Goal: Contribute content: Add original content to the website for others to see

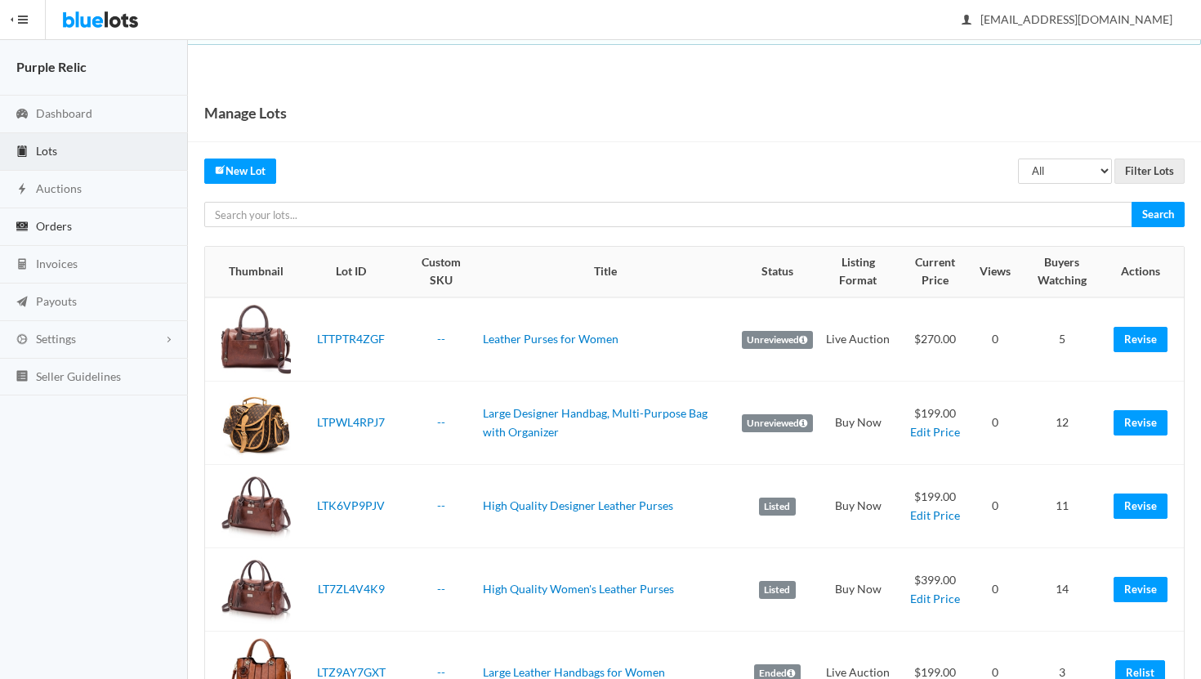
click at [56, 222] on span "Orders" at bounding box center [54, 226] width 36 height 14
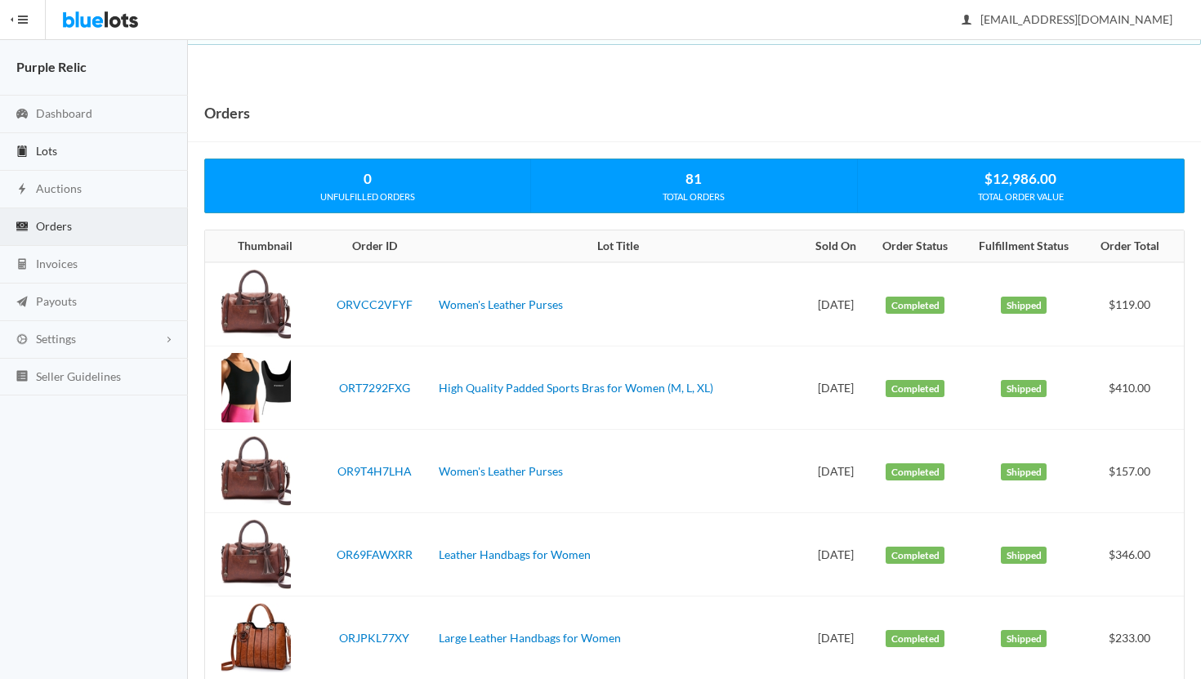
click at [47, 154] on span "Lots" at bounding box center [46, 151] width 21 height 14
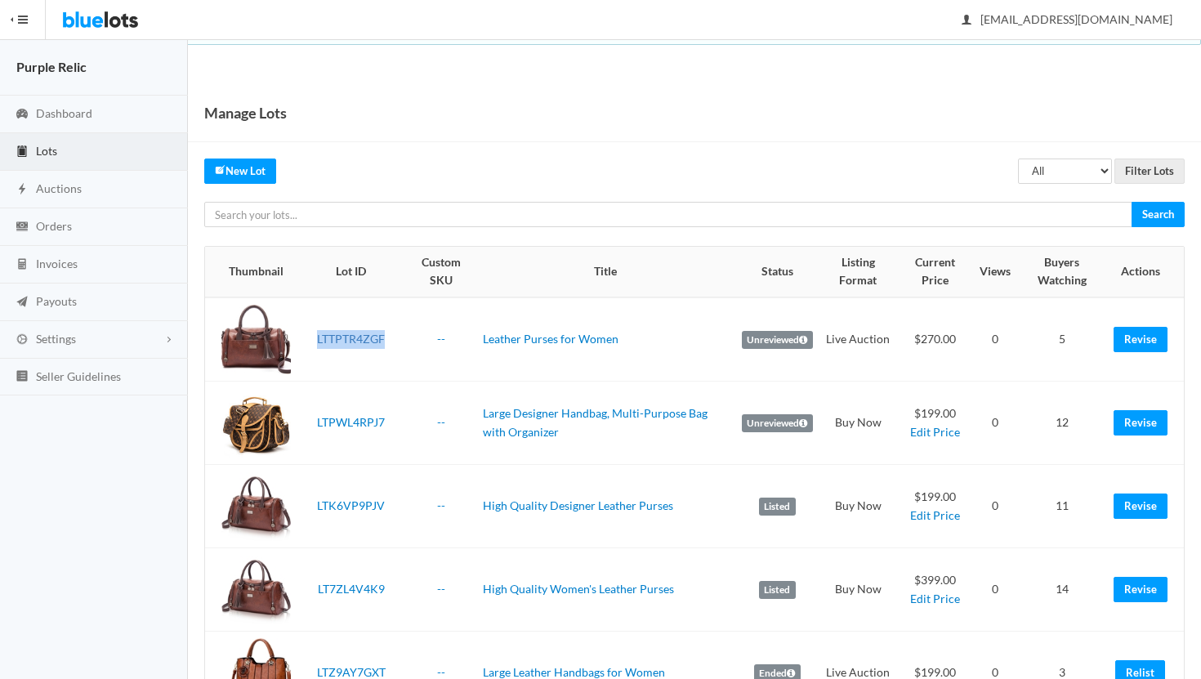
drag, startPoint x: 391, startPoint y: 343, endPoint x: 320, endPoint y: 338, distance: 71.3
click at [320, 338] on td "LTTPTR4ZGF" at bounding box center [351, 339] width 108 height 84
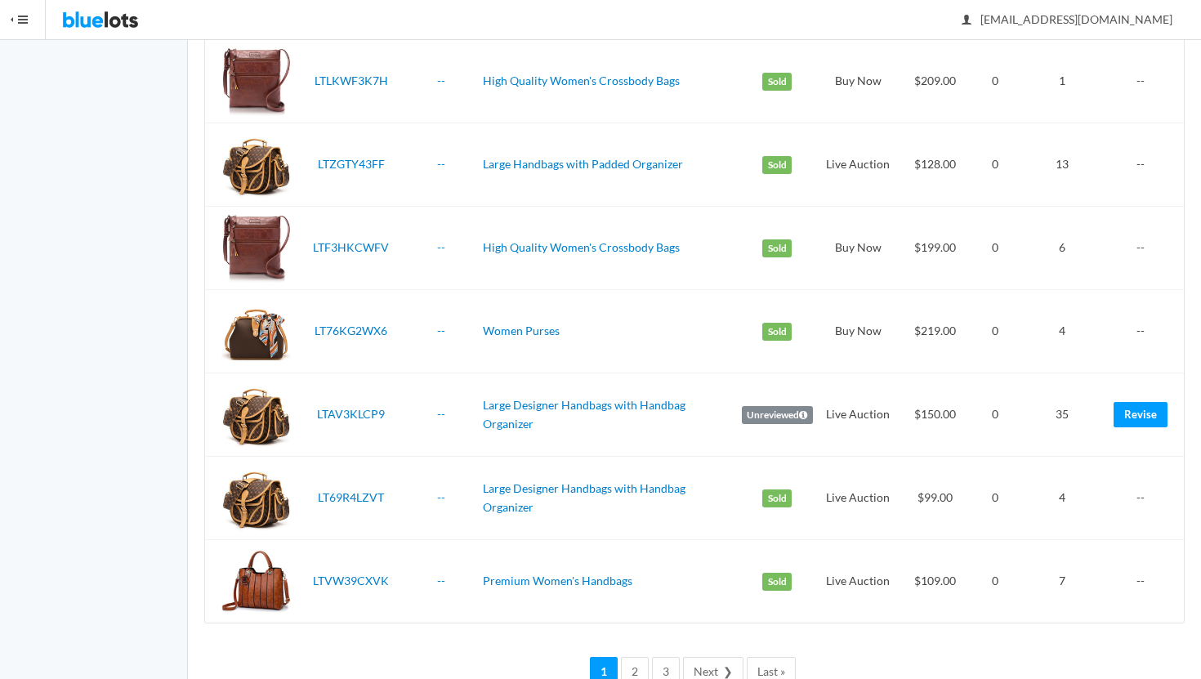
scroll to position [3889, 0]
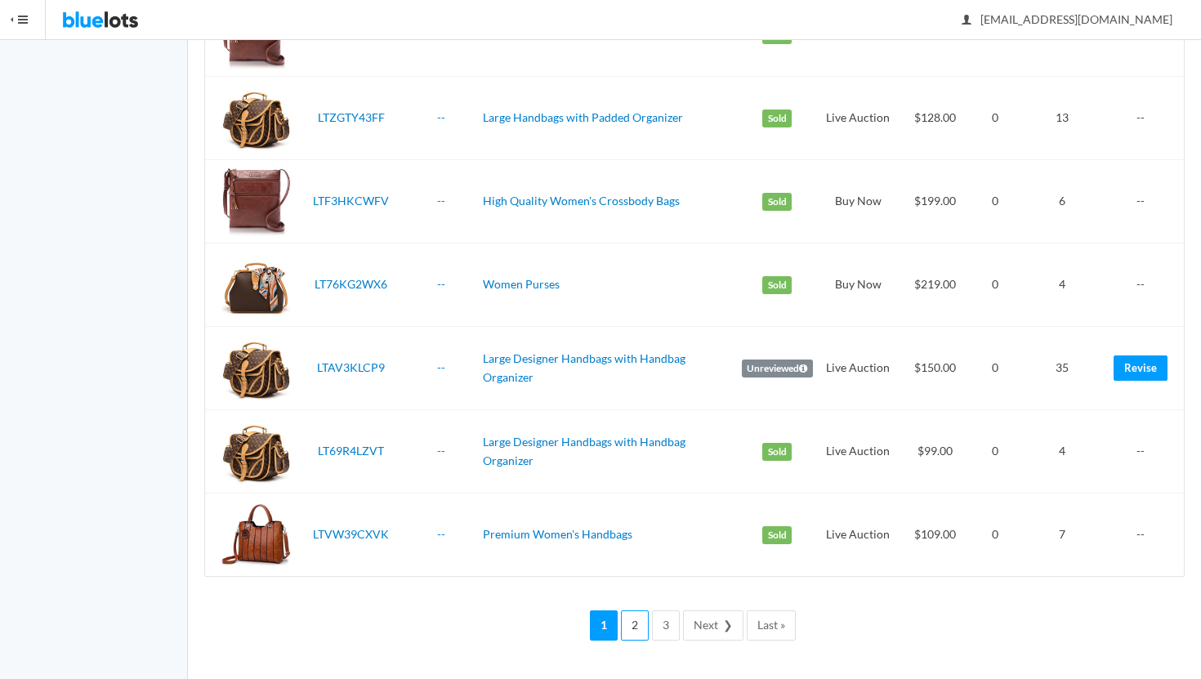
click at [633, 627] on link "2" at bounding box center [635, 625] width 28 height 30
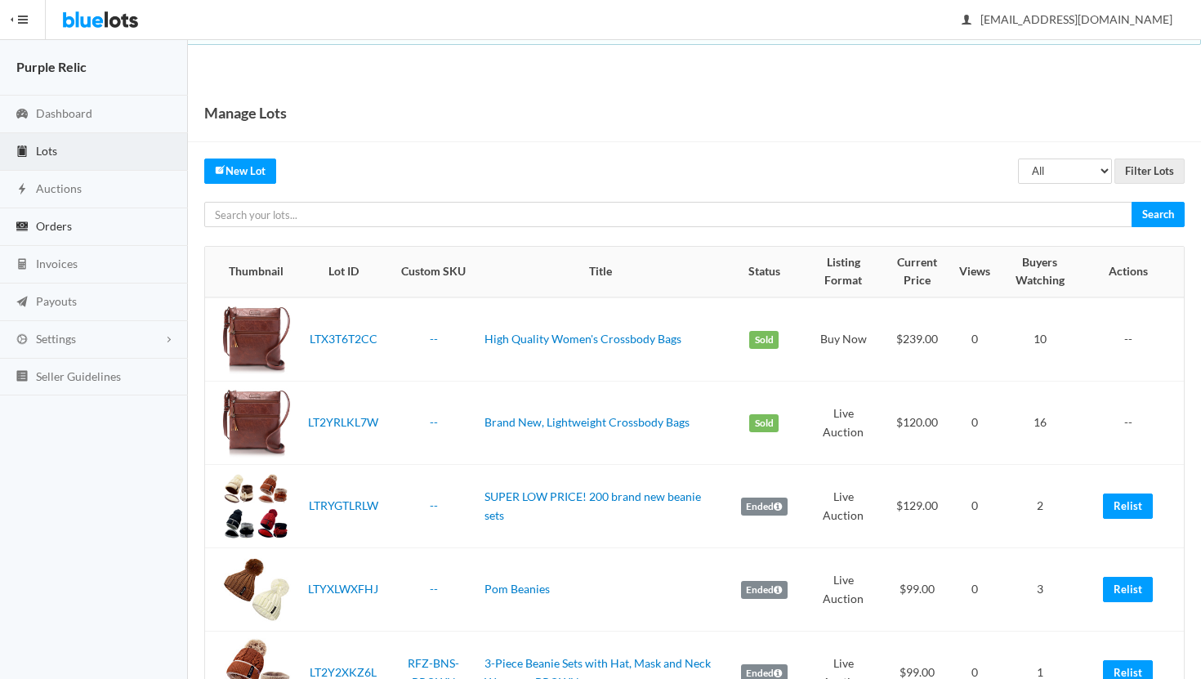
click at [47, 228] on span "Orders" at bounding box center [54, 226] width 36 height 14
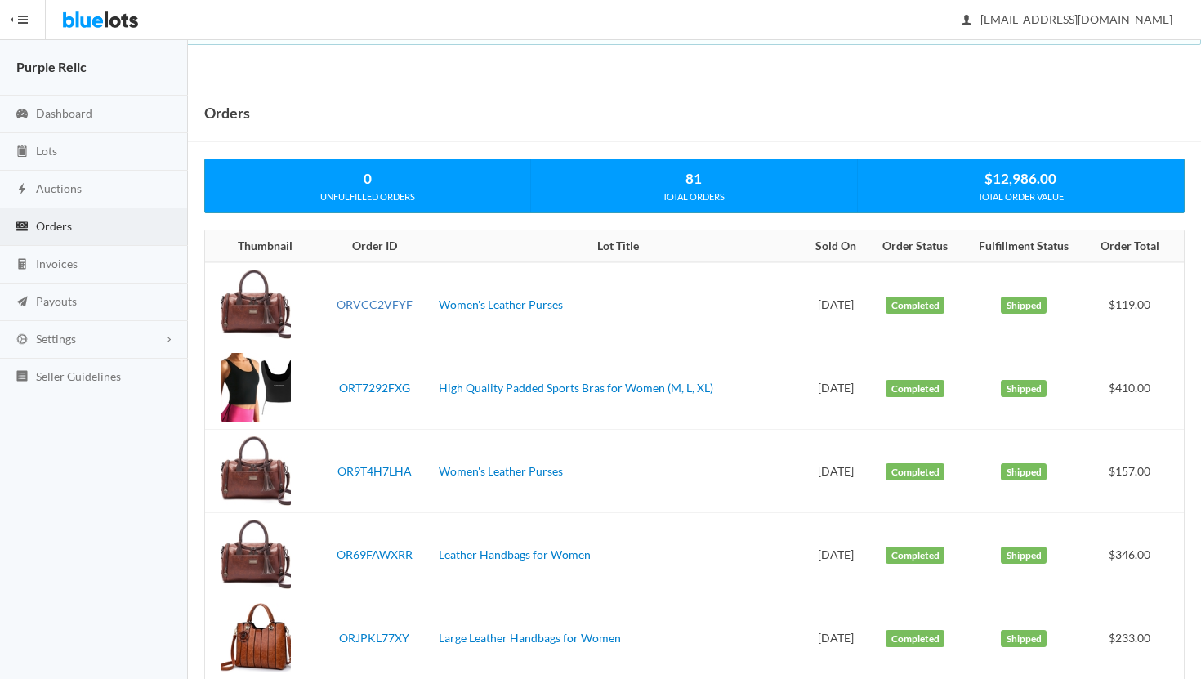
click at [364, 305] on link "ORVCC2VFYF" at bounding box center [375, 304] width 76 height 14
click at [47, 150] on span "Lots" at bounding box center [46, 151] width 21 height 14
click at [50, 151] on span "Lots" at bounding box center [46, 151] width 21 height 14
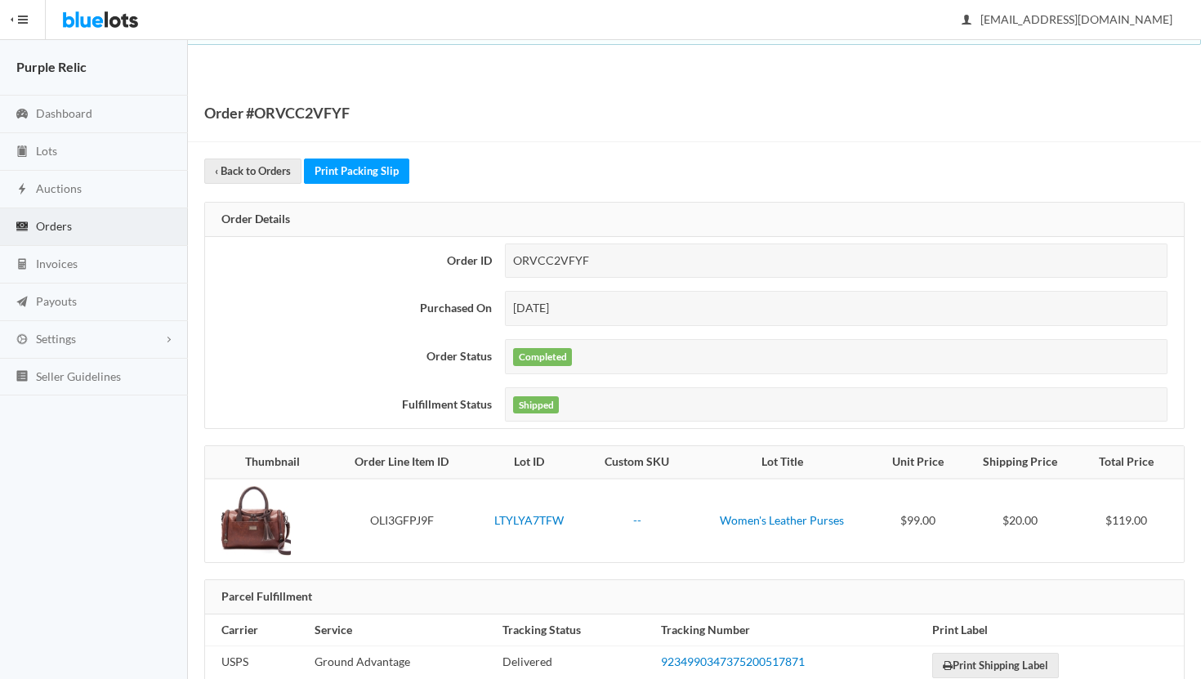
scroll to position [40, 0]
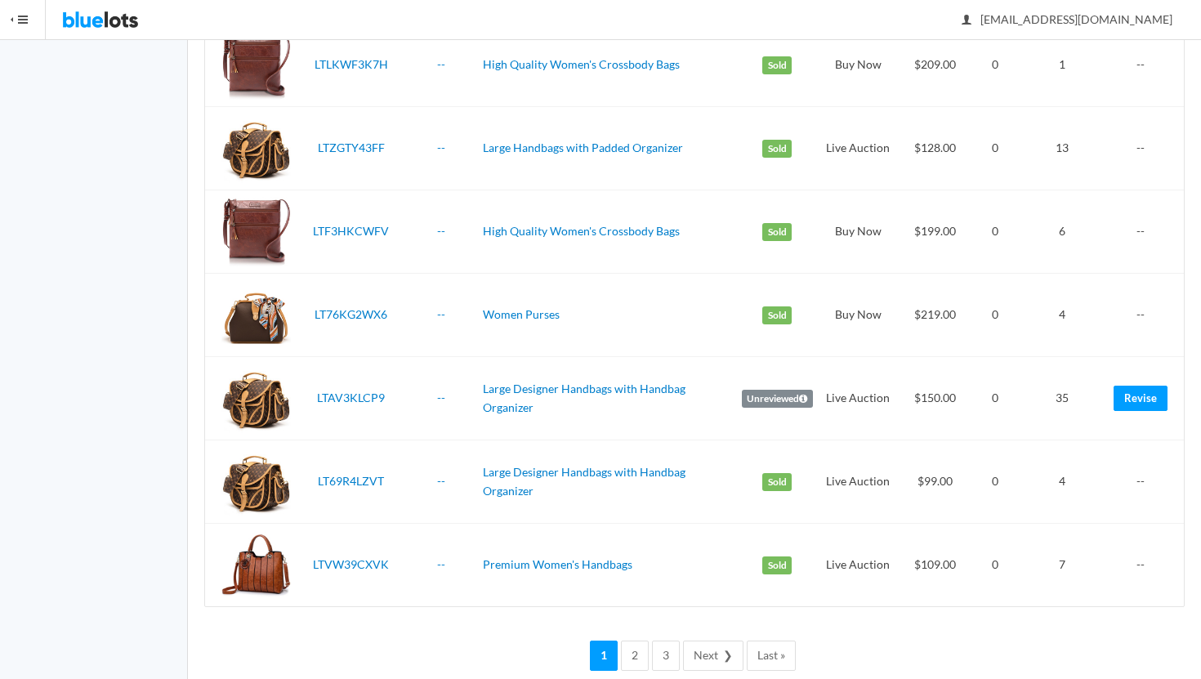
scroll to position [3889, 0]
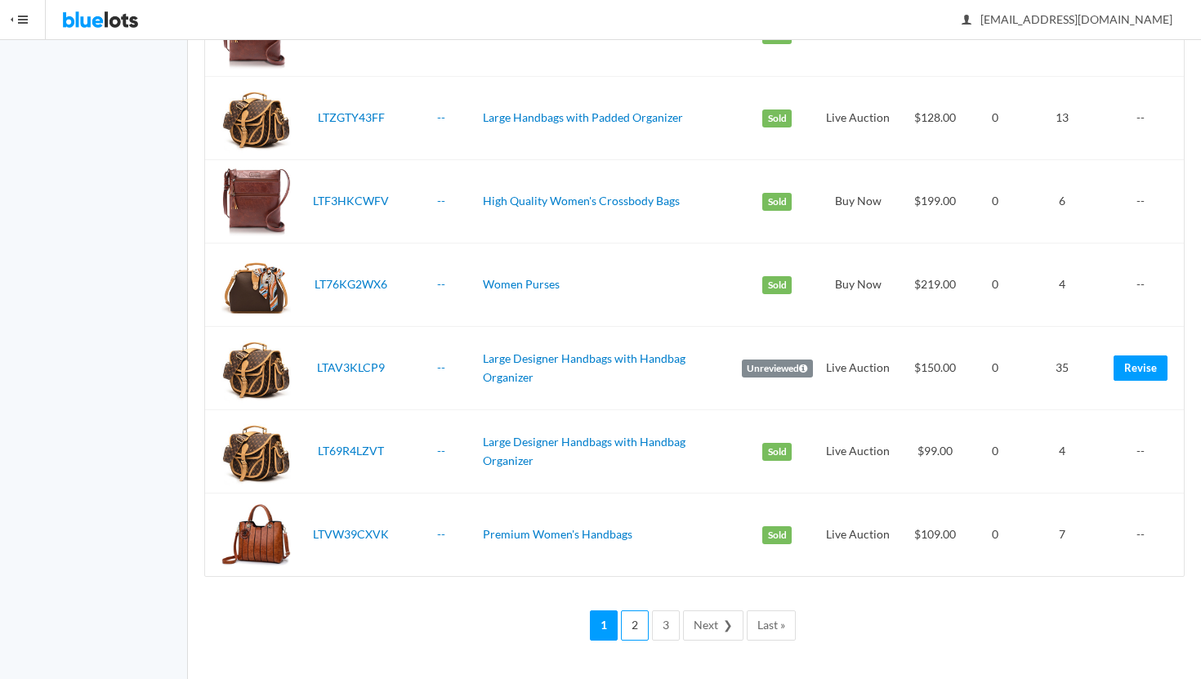
click at [633, 625] on link "2" at bounding box center [635, 625] width 28 height 30
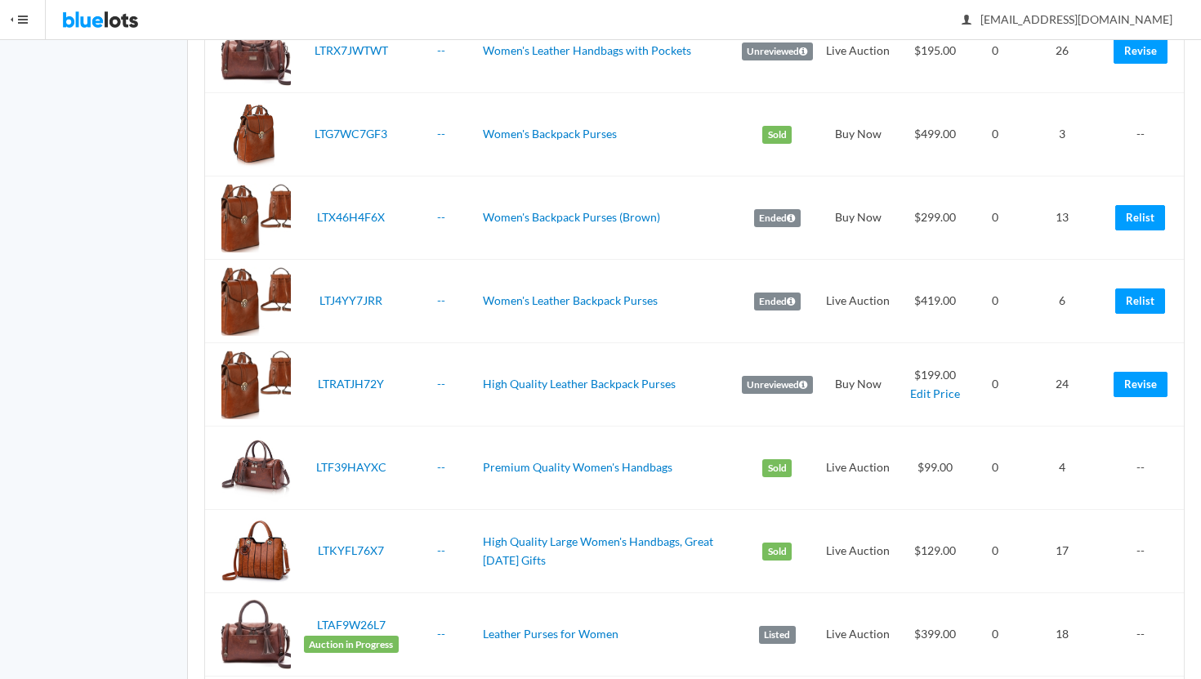
scroll to position [2848, 0]
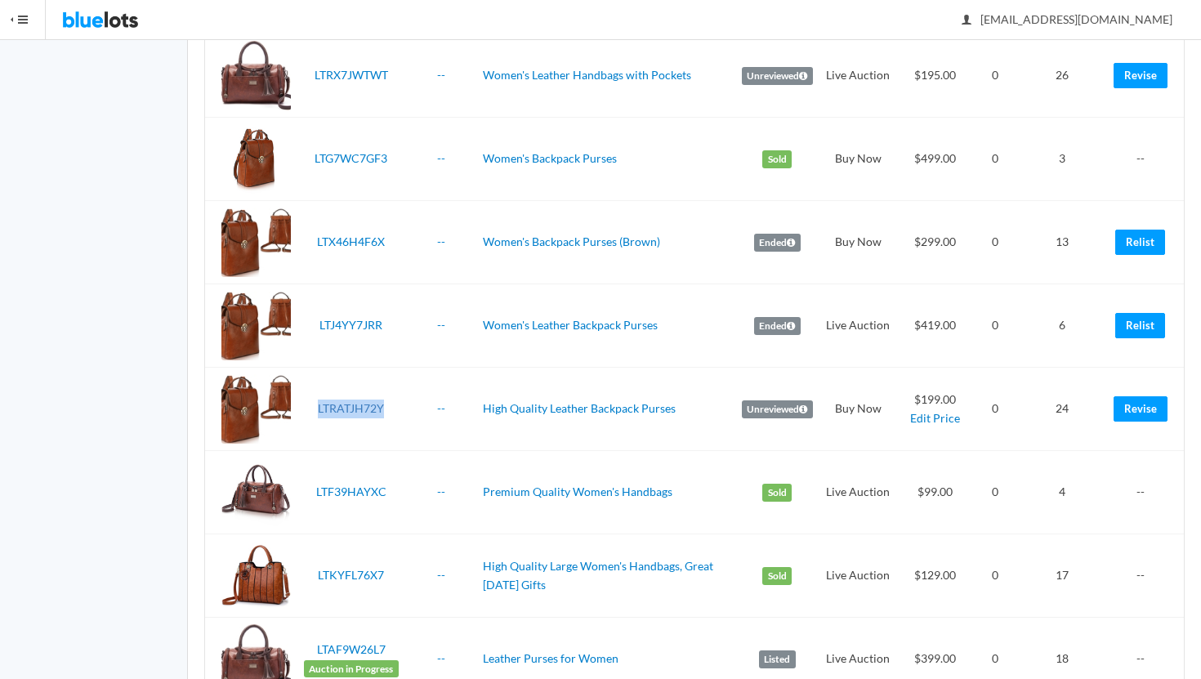
drag, startPoint x: 396, startPoint y: 406, endPoint x: 319, endPoint y: 405, distance: 77.7
click at [319, 405] on td "LTRATJH72Y" at bounding box center [351, 409] width 108 height 83
copy link "LTRATJH72Y"
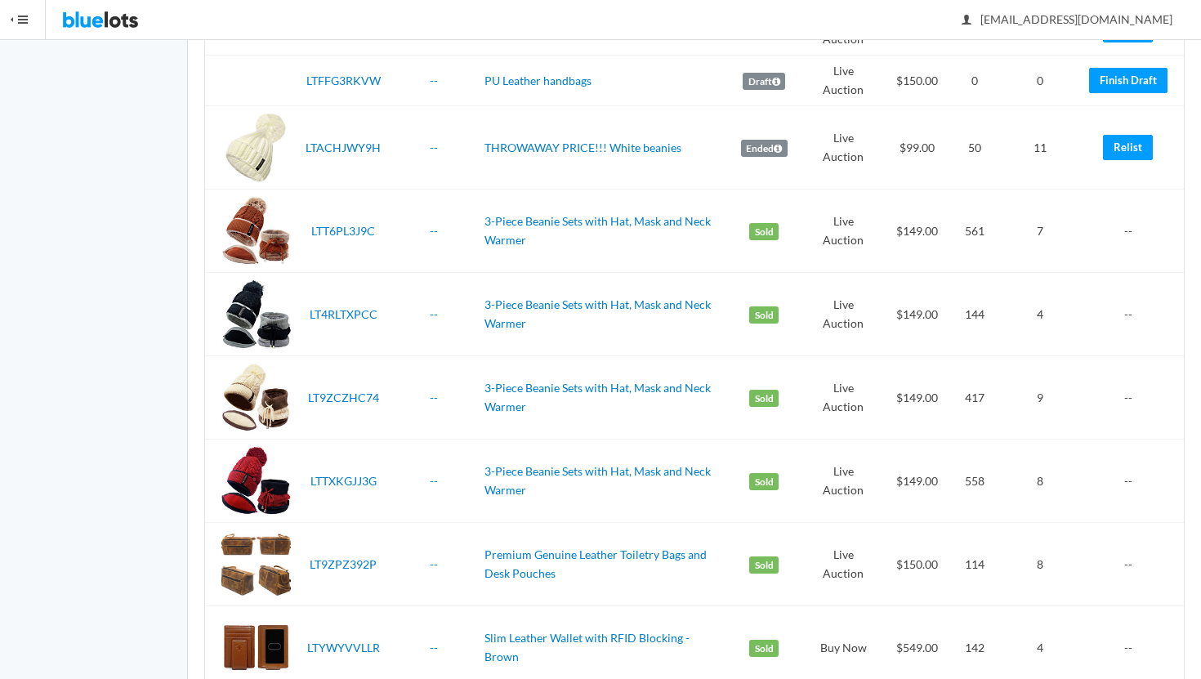
scroll to position [2371, 0]
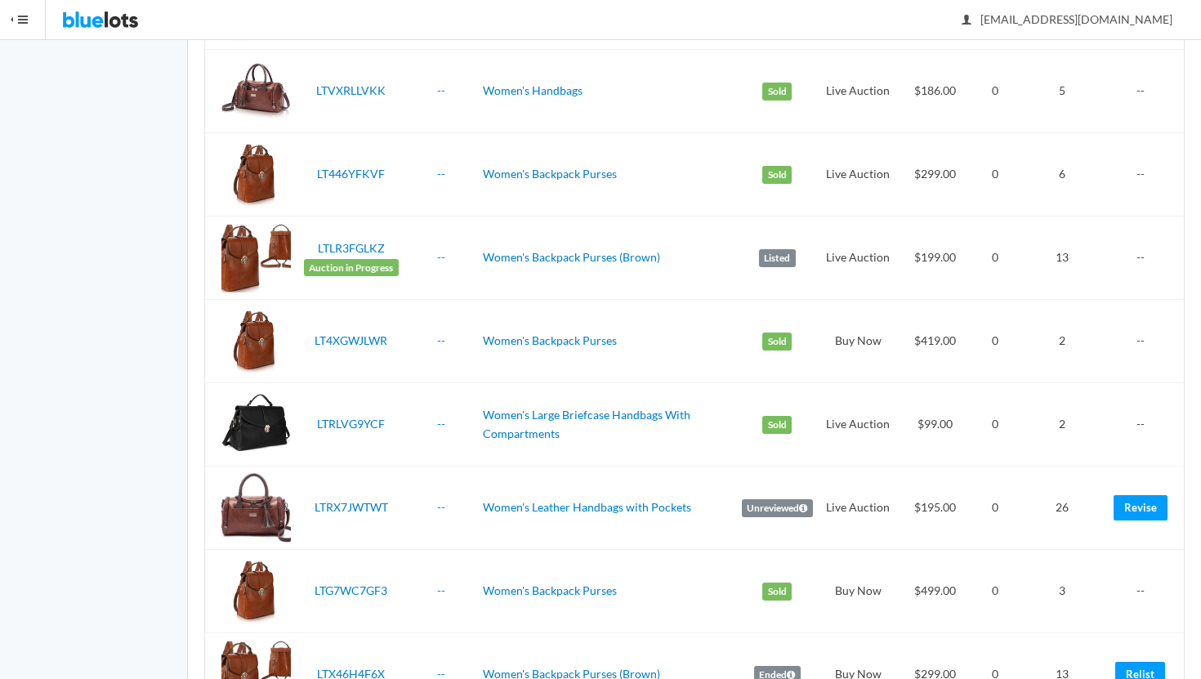
scroll to position [2407, 0]
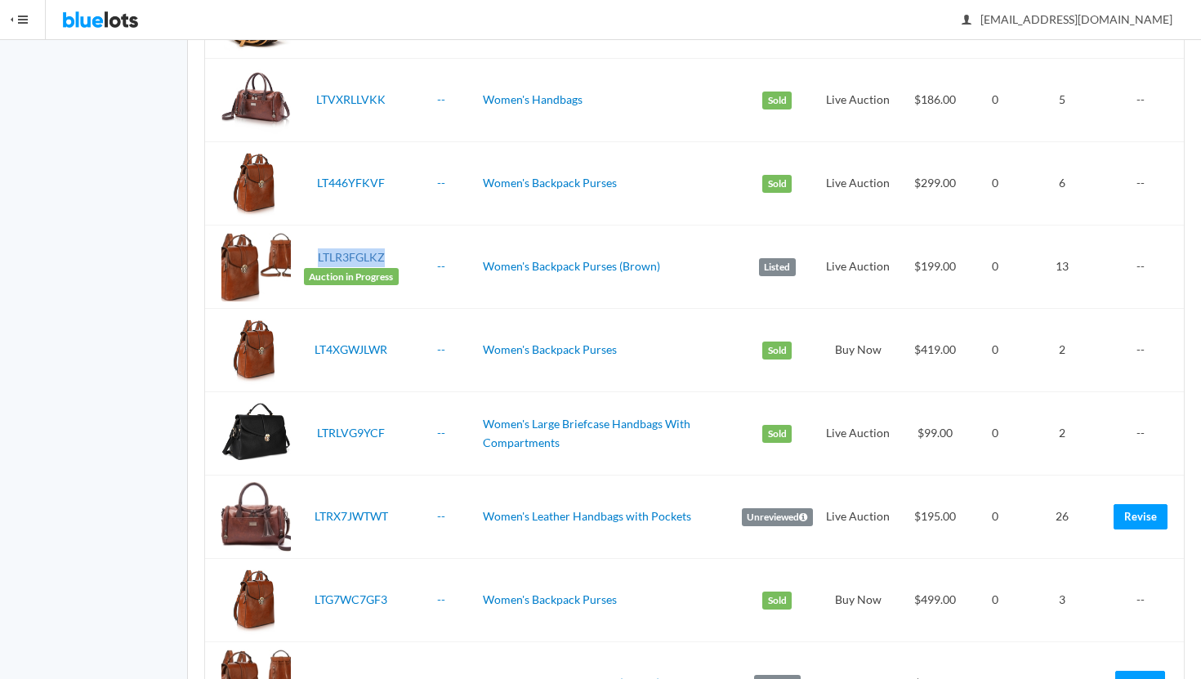
drag, startPoint x: 390, startPoint y: 254, endPoint x: 319, endPoint y: 252, distance: 71.1
click at [319, 252] on td "LTLR3FGLKZ Auction in Progress" at bounding box center [351, 267] width 108 height 83
copy link "LTLR3FGLKZ"
click at [566, 515] on link "Women's Leather Handbags with Pockets" at bounding box center [587, 516] width 208 height 14
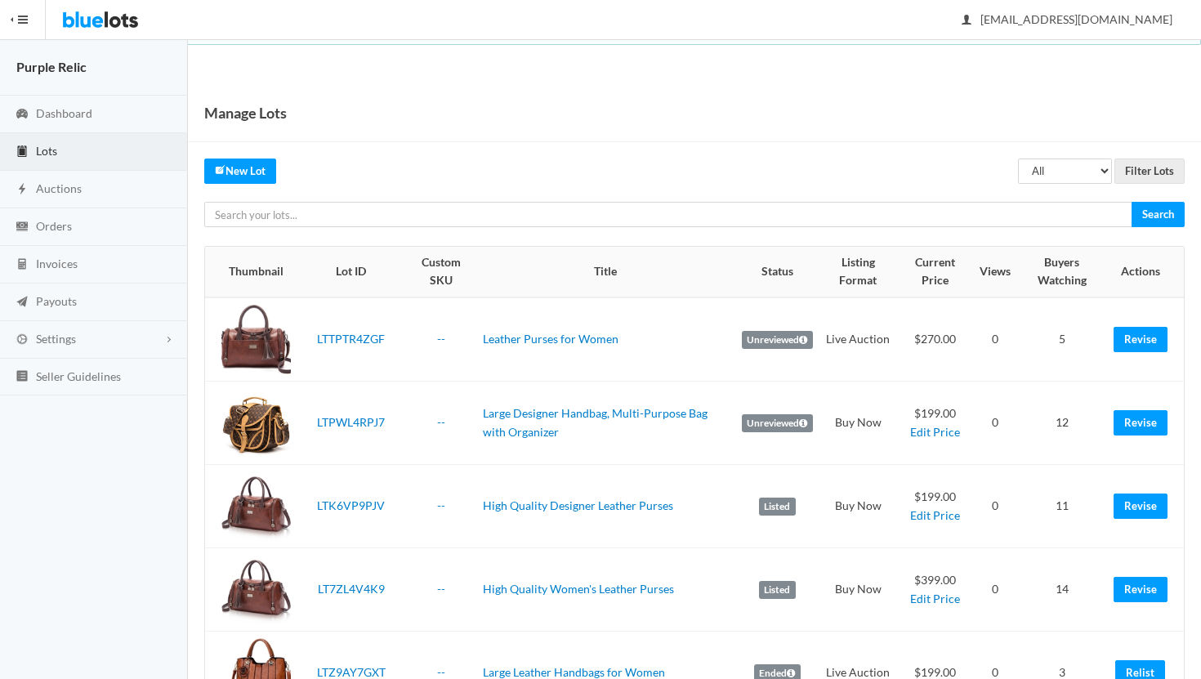
scroll to position [3158, 0]
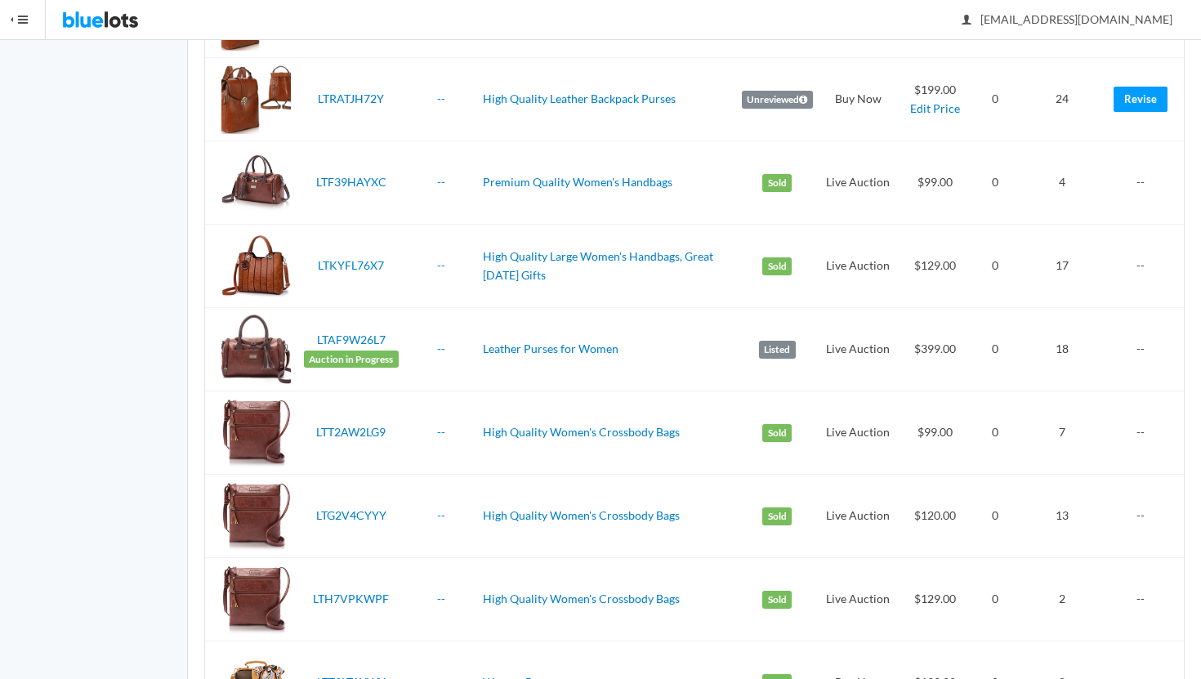
click at [842, 177] on td "Live Auction" at bounding box center [859, 182] width 78 height 83
click at [581, 347] on link "Leather Purses for Women" at bounding box center [551, 349] width 136 height 14
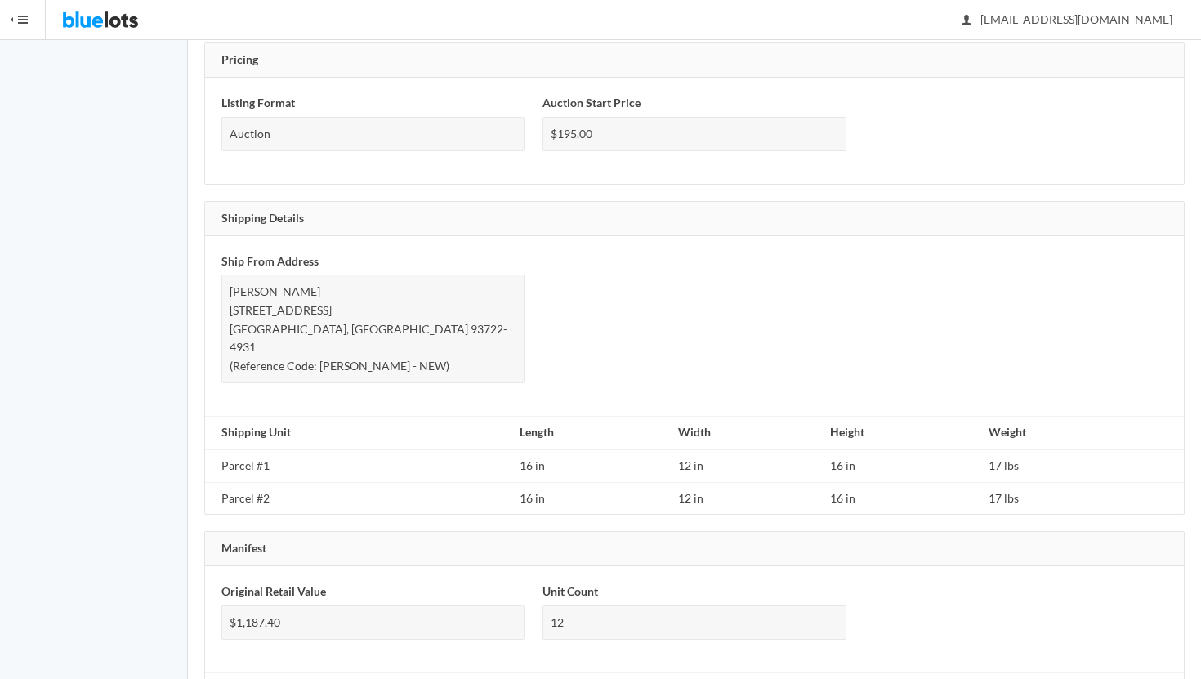
scroll to position [1015, 0]
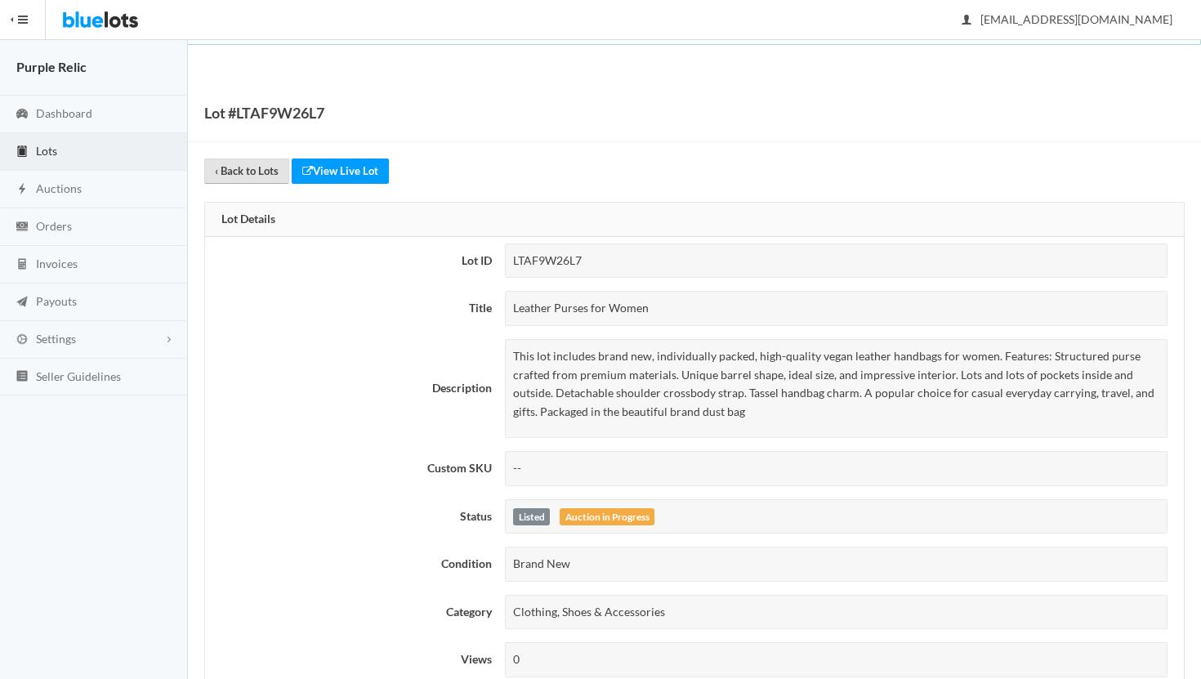
click at [248, 171] on link "‹ Back to Lots" at bounding box center [246, 171] width 85 height 25
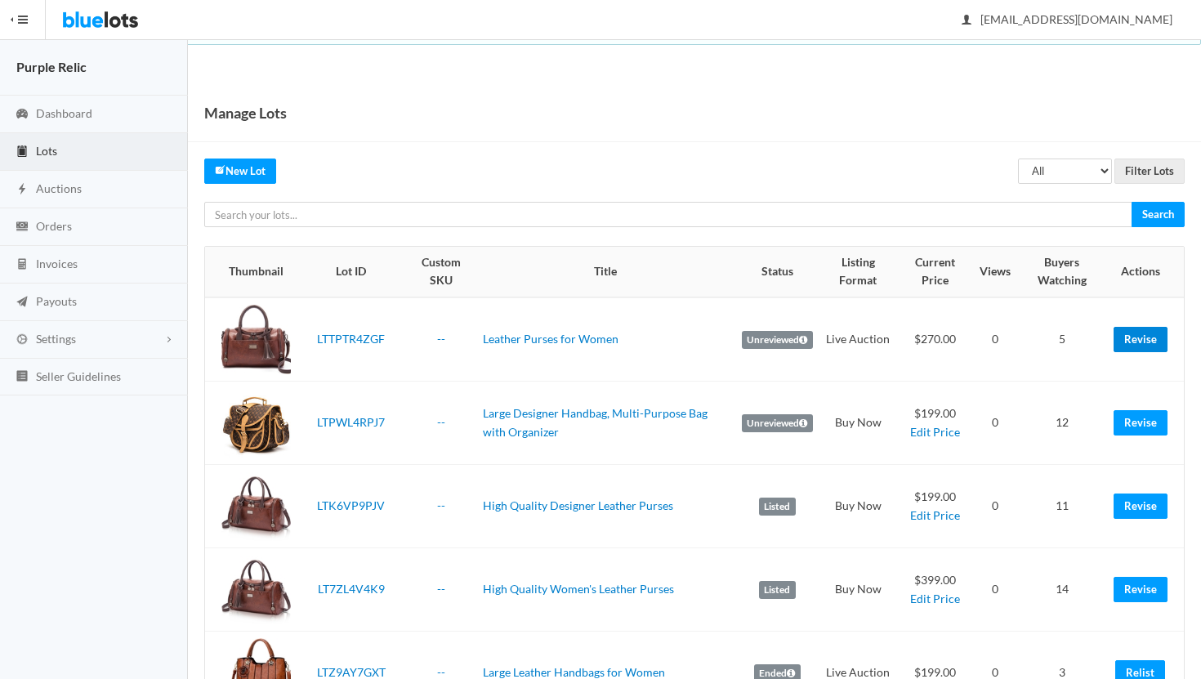
click at [1152, 338] on link "Revise" at bounding box center [1141, 339] width 54 height 25
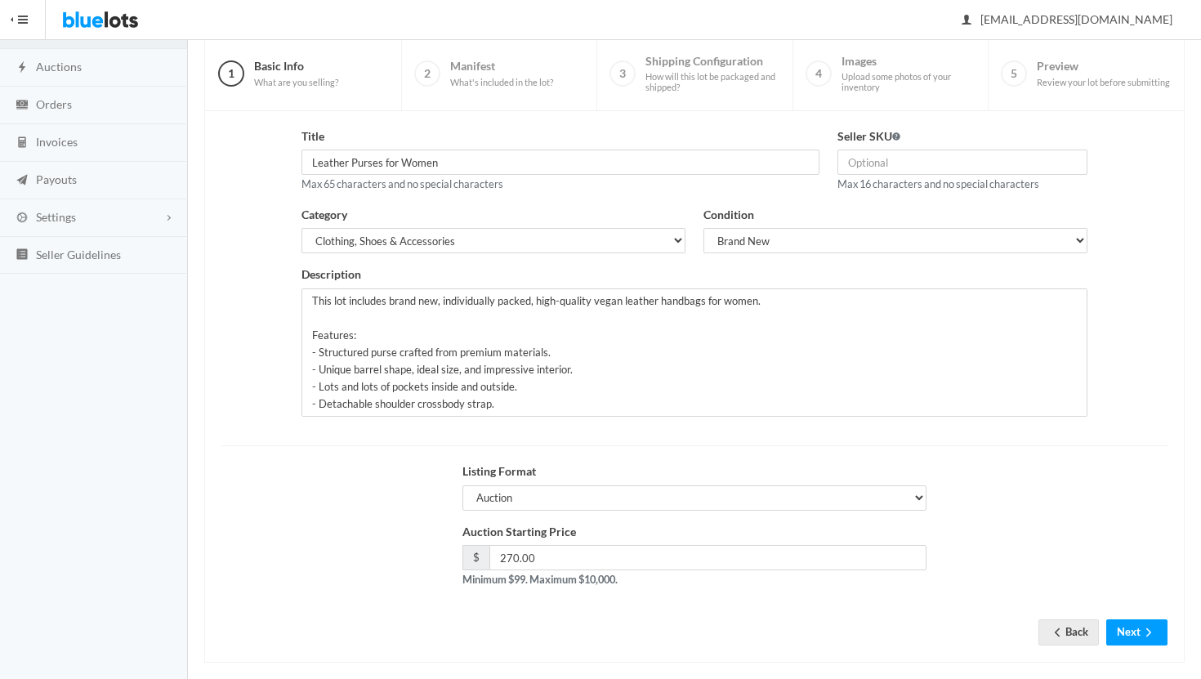
scroll to position [139, 0]
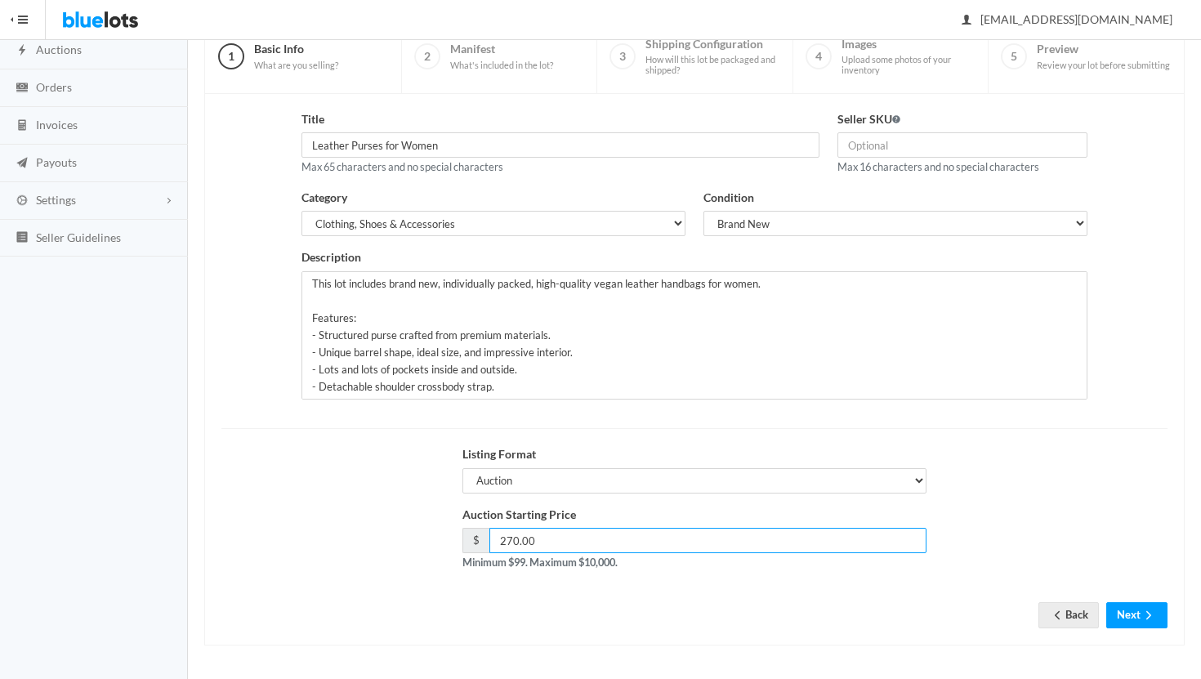
click at [512, 539] on input "270.00" at bounding box center [708, 540] width 437 height 25
type input "99.00"
click at [1138, 616] on button "Next" at bounding box center [1137, 614] width 61 height 25
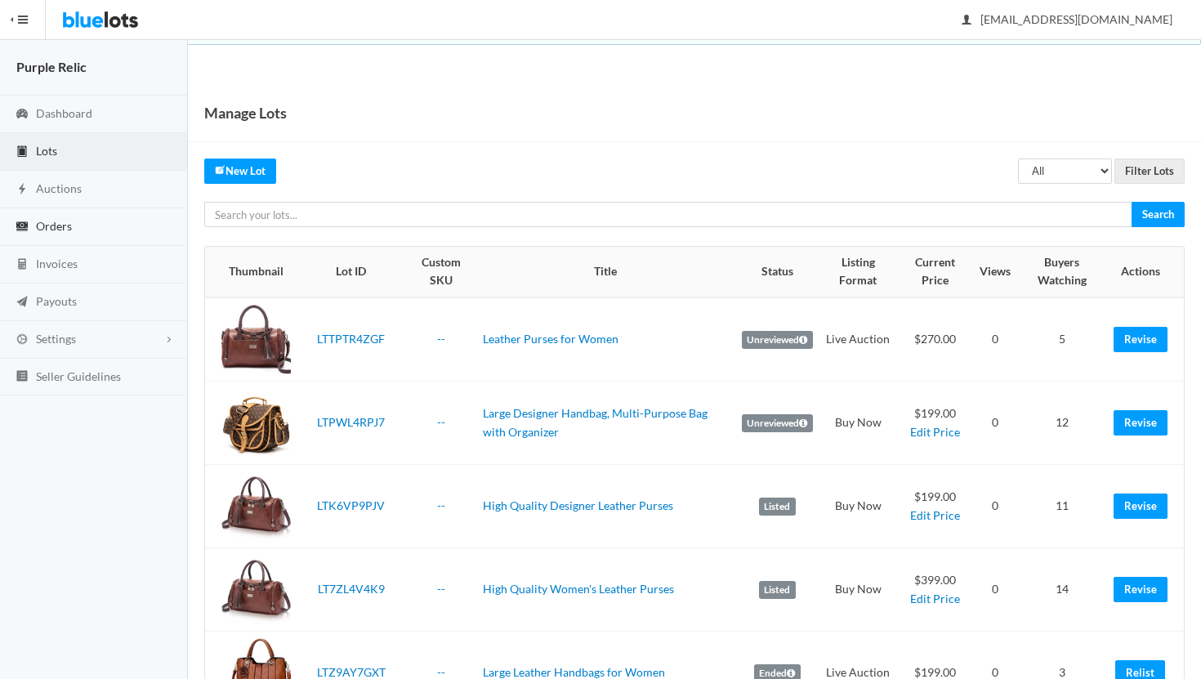
click at [55, 226] on span "Orders" at bounding box center [54, 226] width 36 height 14
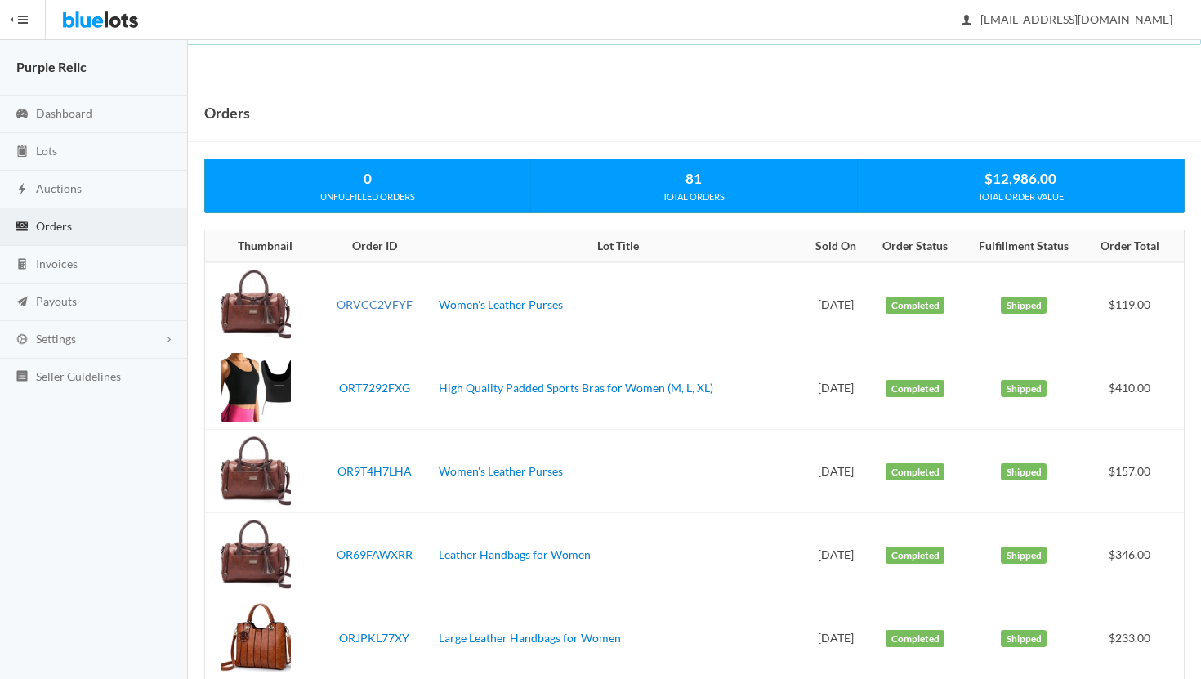
click at [369, 304] on link "ORVCC2VFYF" at bounding box center [375, 304] width 76 height 14
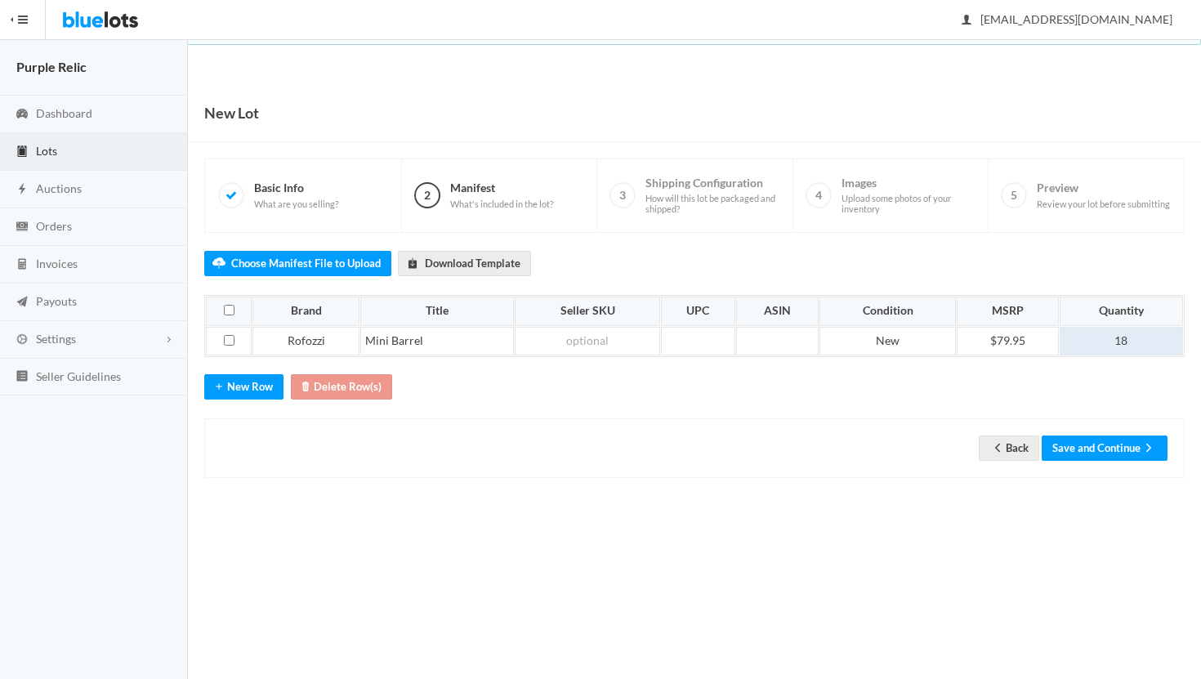
click at [1132, 340] on td "18" at bounding box center [1121, 341] width 123 height 29
click at [1127, 447] on button "Save and Continue" at bounding box center [1105, 448] width 126 height 25
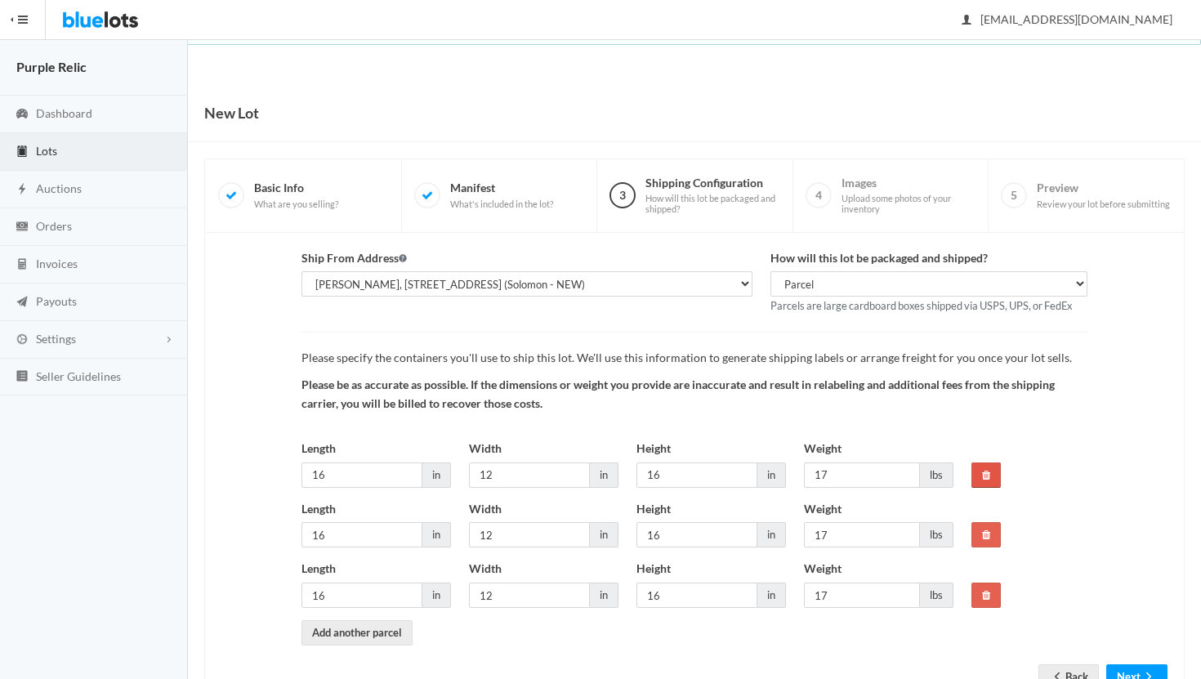
click at [986, 476] on icon at bounding box center [986, 475] width 8 height 11
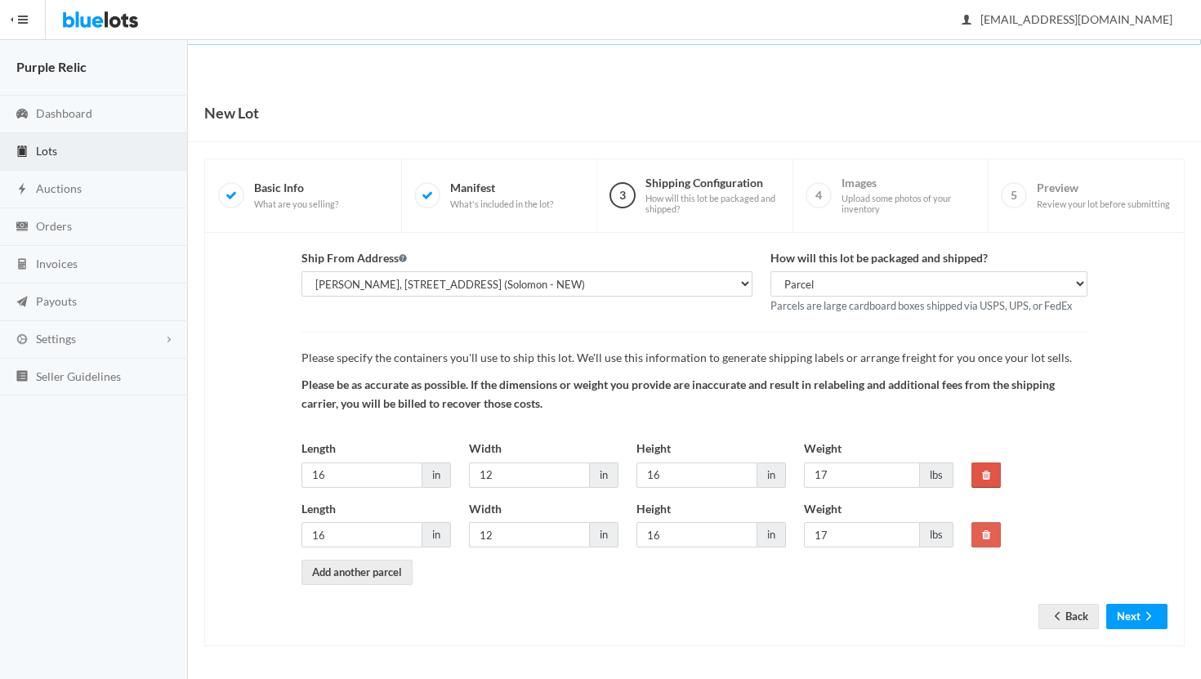
click at [986, 476] on icon at bounding box center [986, 475] width 8 height 11
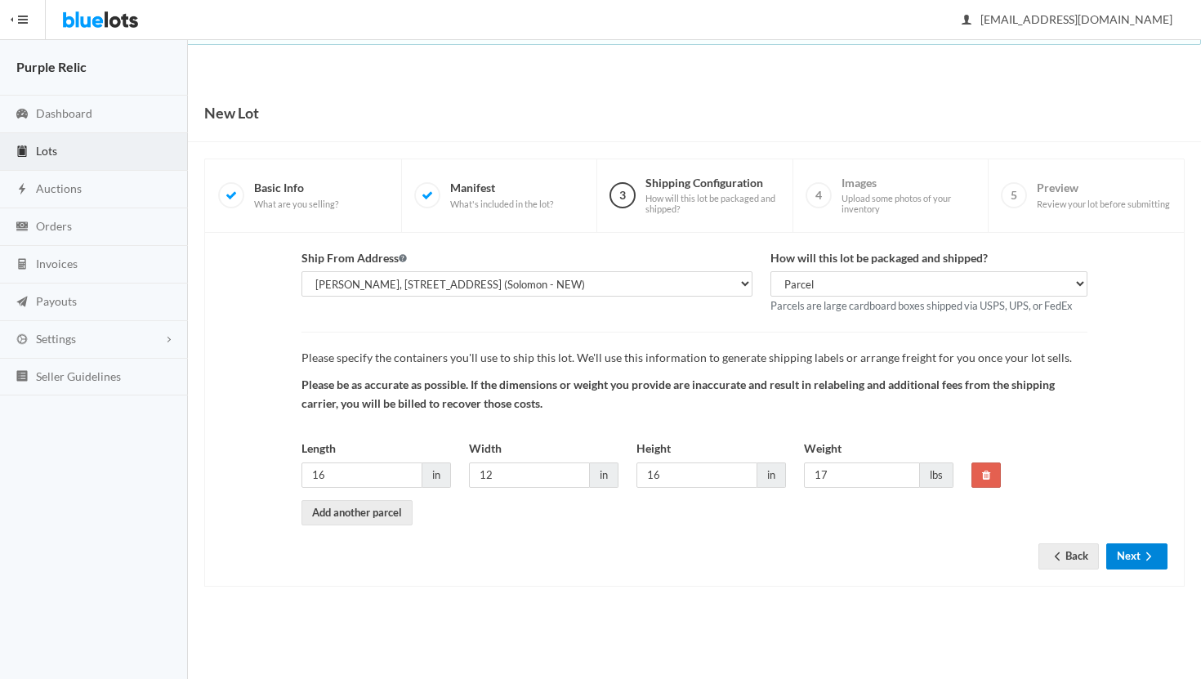
click at [1130, 555] on button "Next" at bounding box center [1137, 555] width 61 height 25
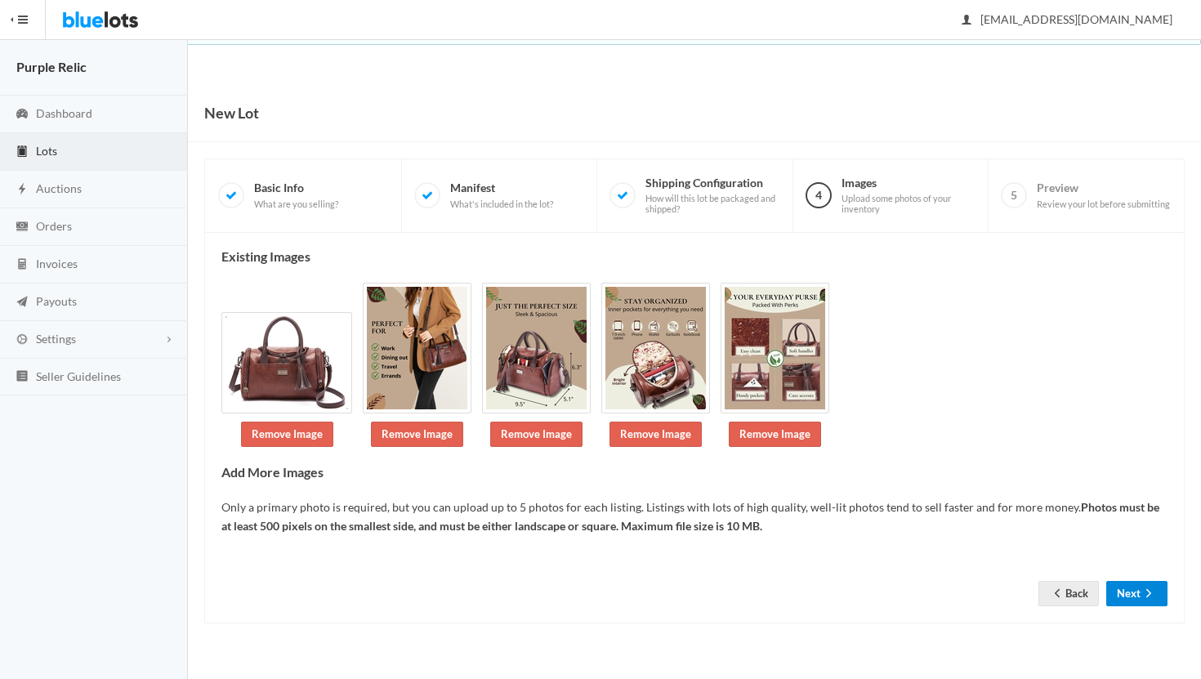
click at [1136, 585] on button "Next" at bounding box center [1137, 593] width 61 height 25
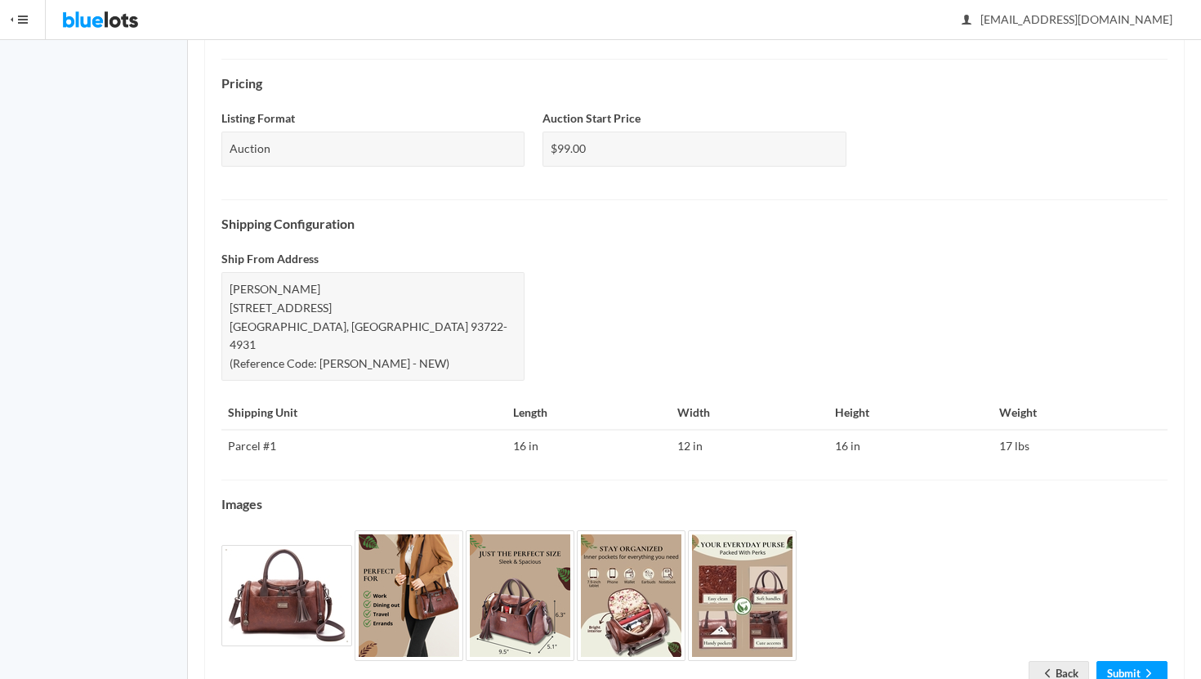
scroll to position [566, 0]
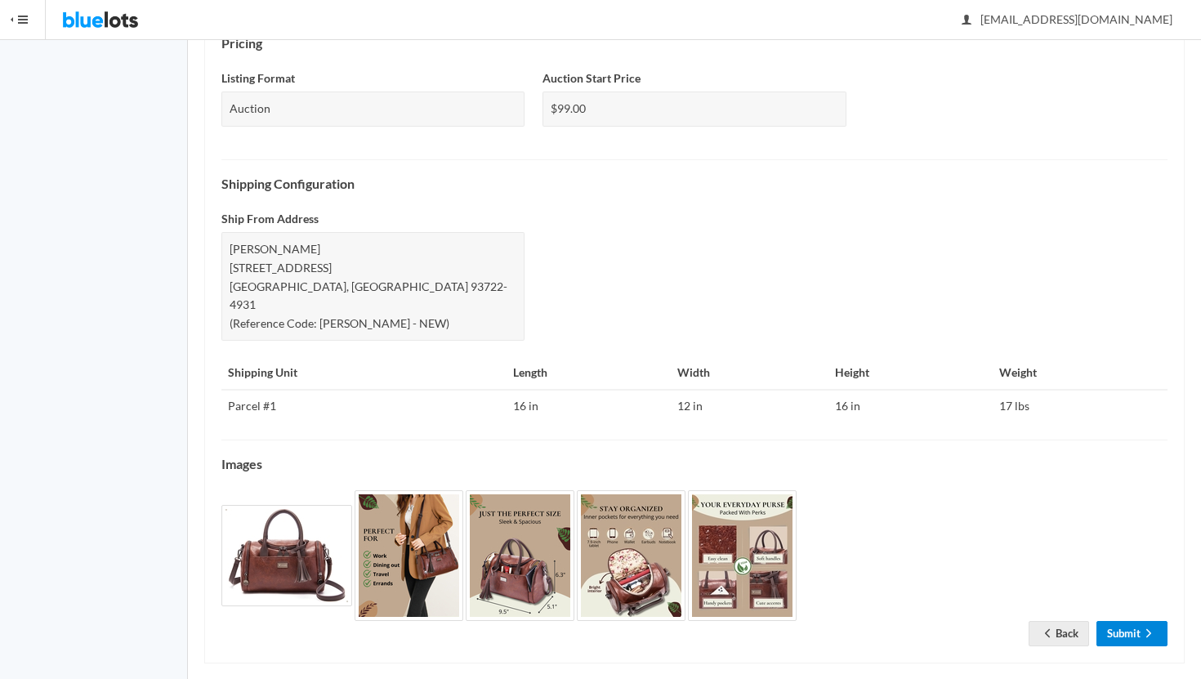
click at [1134, 621] on link "Submit" at bounding box center [1132, 633] width 71 height 25
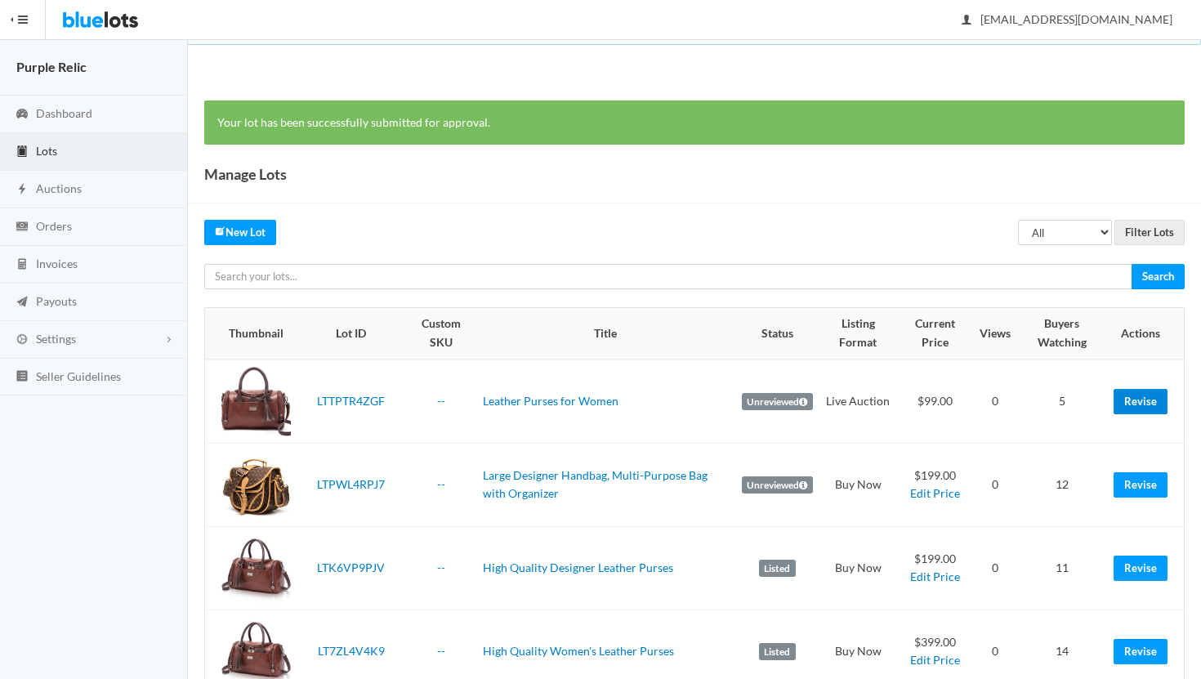
click at [1139, 400] on link "Revise" at bounding box center [1141, 401] width 54 height 25
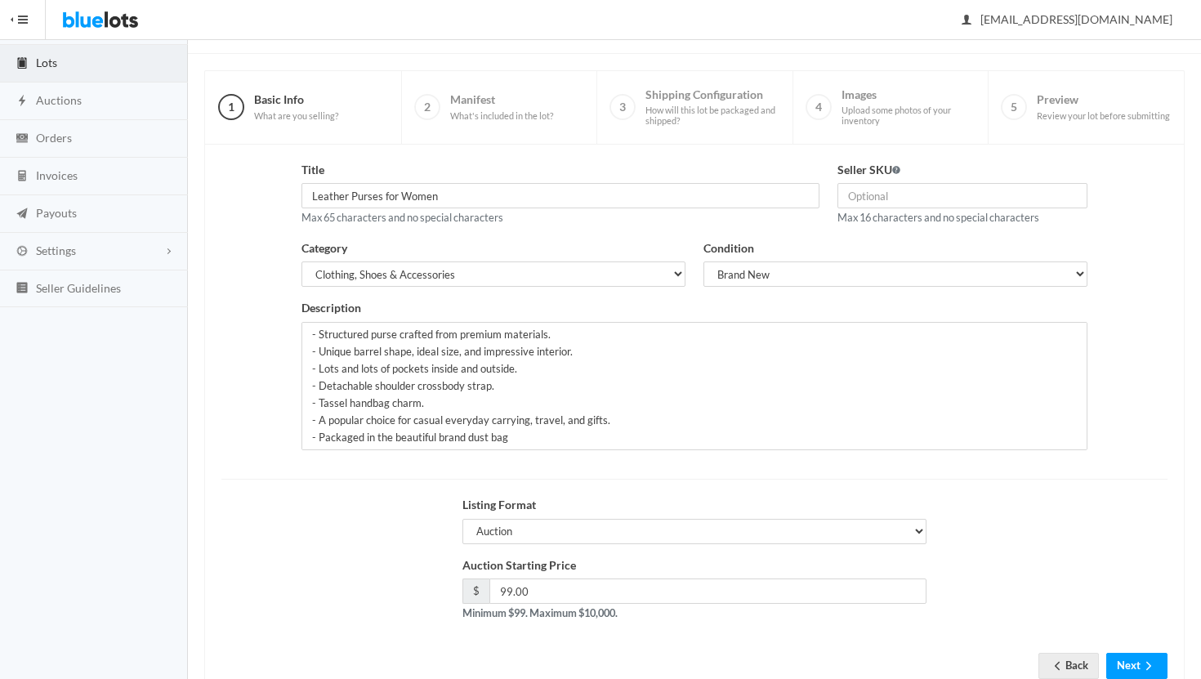
scroll to position [139, 0]
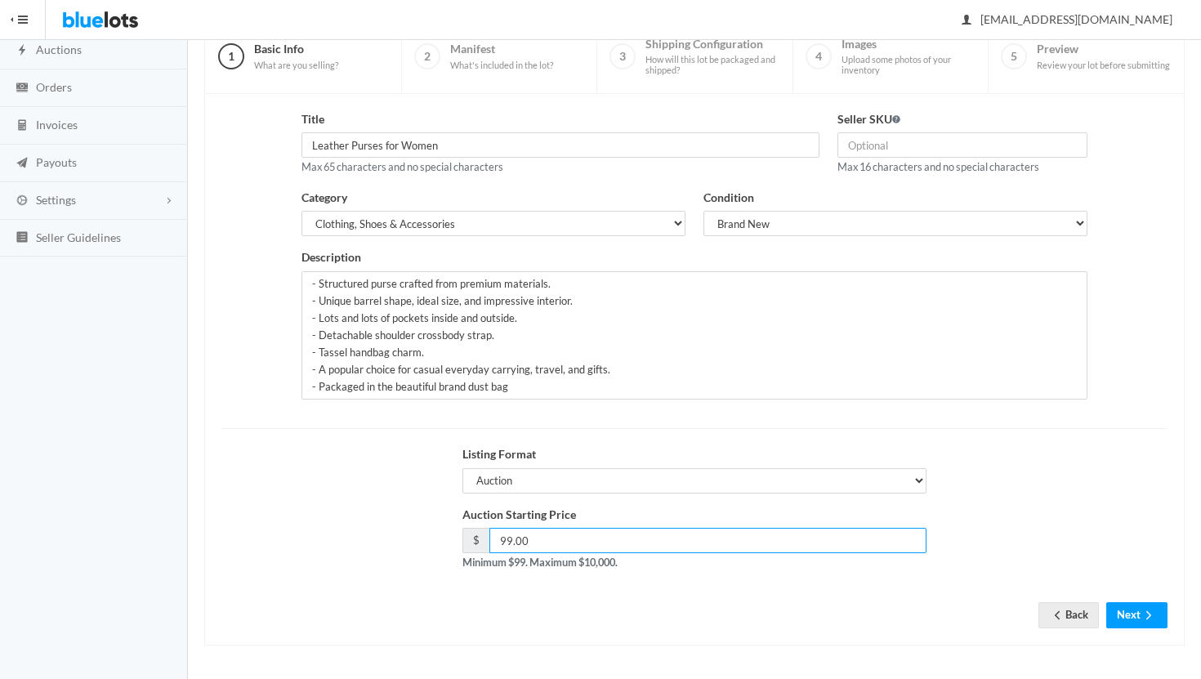
click at [500, 540] on input "99.00" at bounding box center [708, 540] width 437 height 25
type input "195.00"
click at [1144, 609] on icon "arrow forward" at bounding box center [1149, 615] width 16 height 13
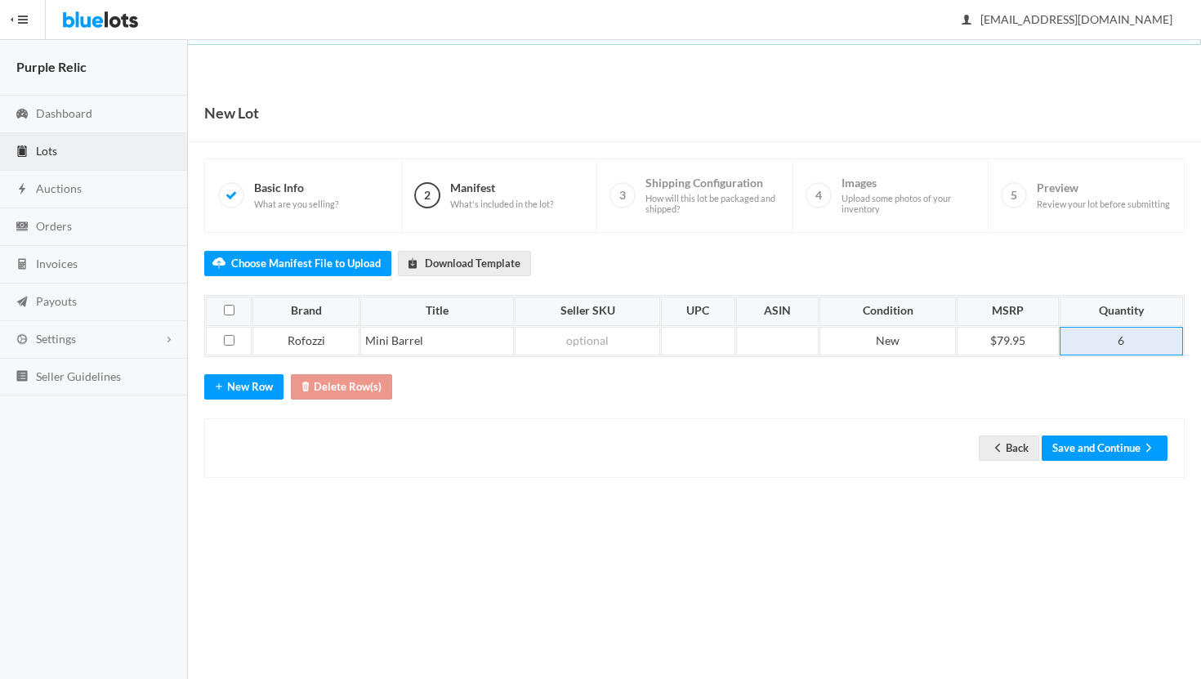
click at [1136, 349] on td "6" at bounding box center [1121, 341] width 123 height 29
click at [1110, 440] on button "Save and Continue" at bounding box center [1105, 448] width 126 height 25
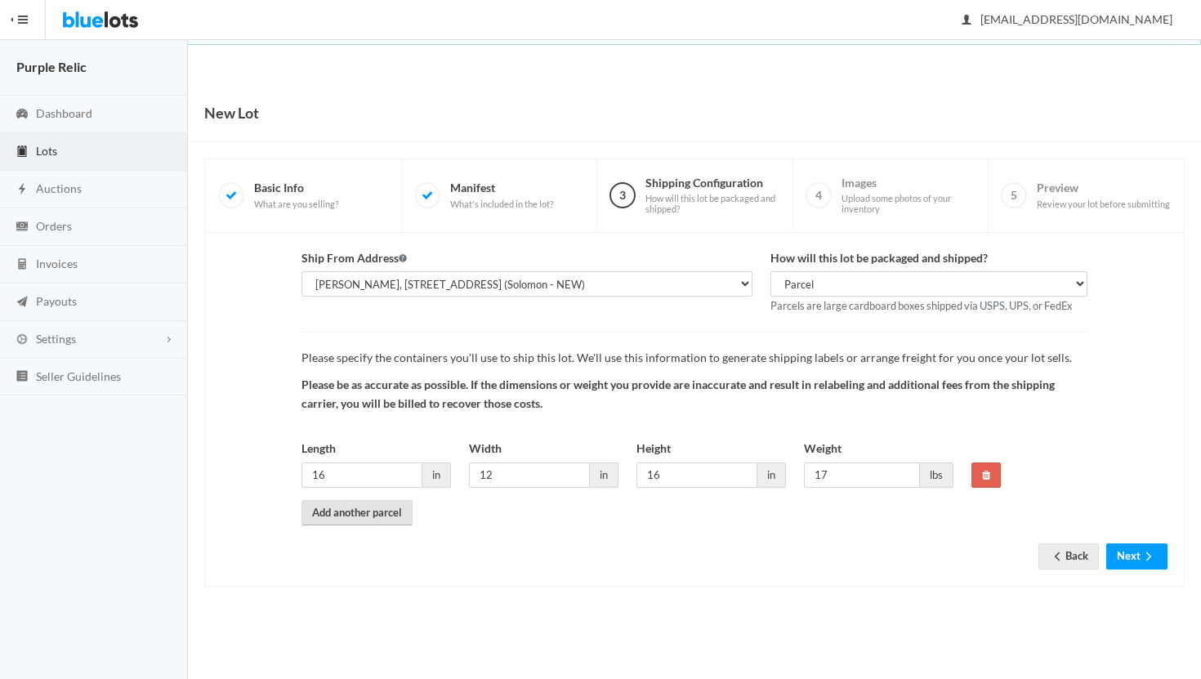
click at [380, 509] on link "Add another parcel" at bounding box center [357, 512] width 111 height 25
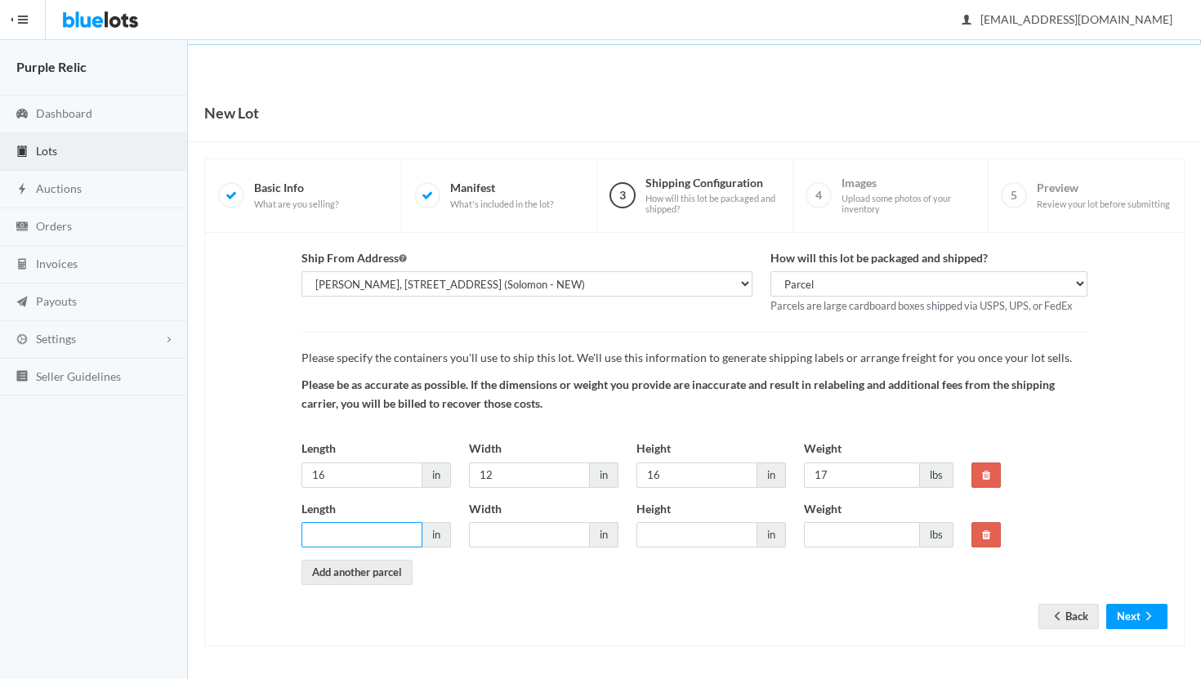
click at [342, 537] on input "Length" at bounding box center [362, 534] width 121 height 25
type input "16"
type input "12"
type input "16"
type input "17"
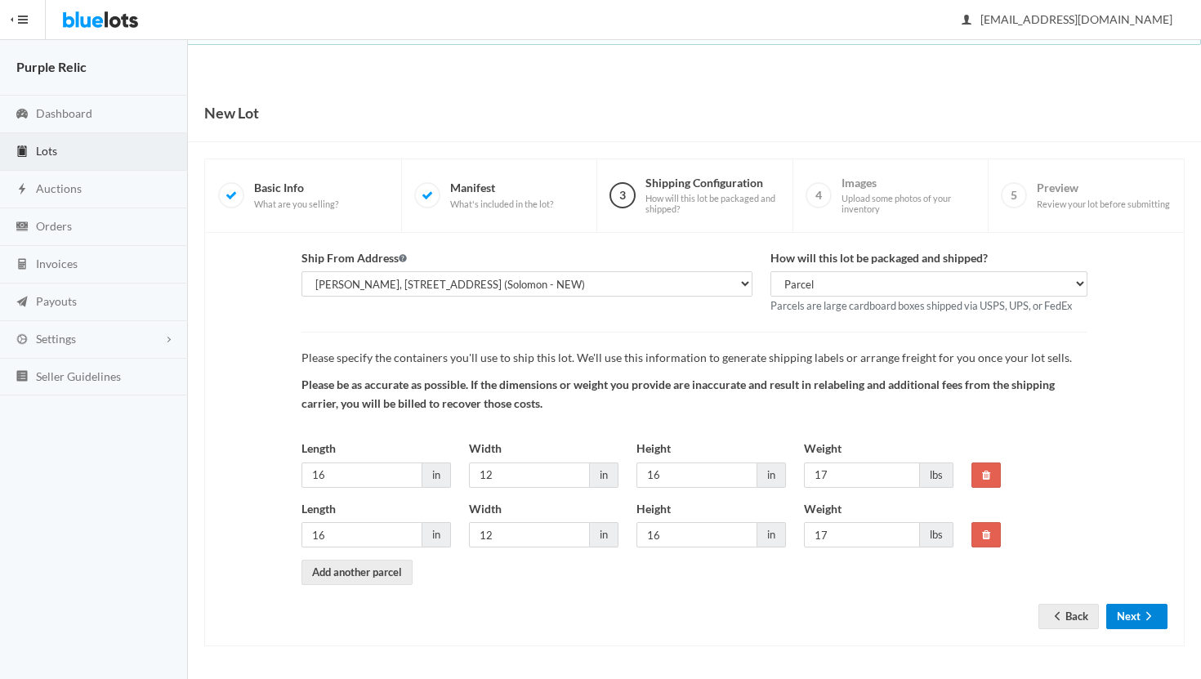
click at [1142, 620] on icon "arrow forward" at bounding box center [1149, 616] width 16 height 13
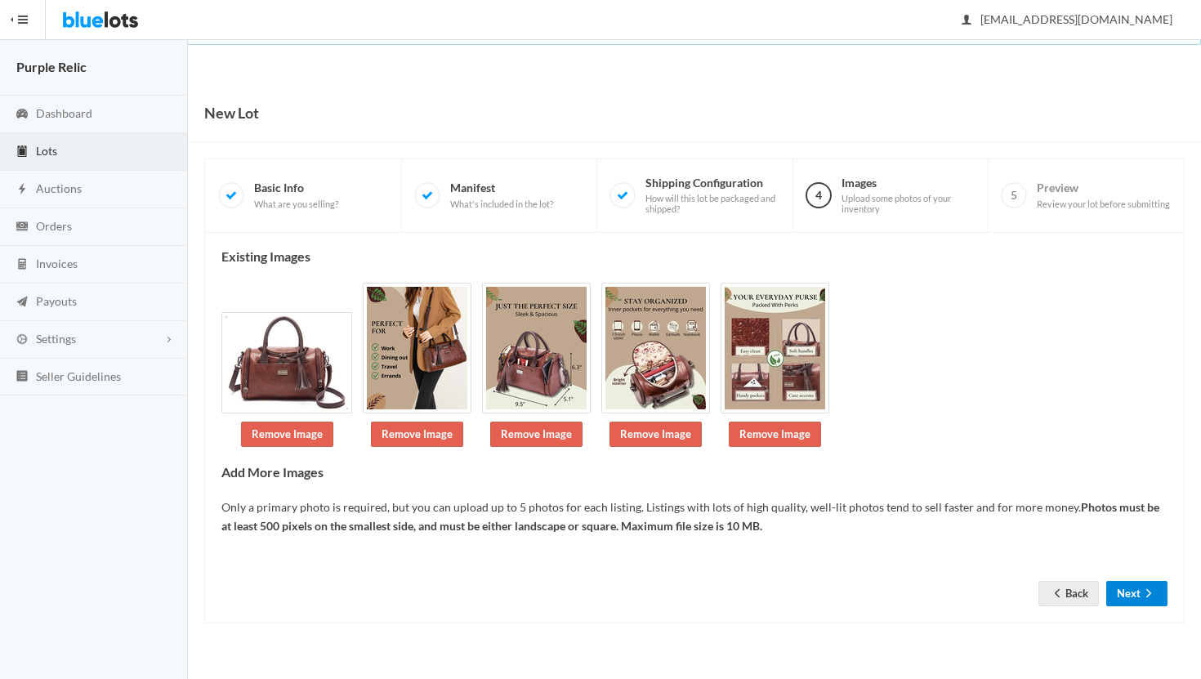
click at [1144, 590] on icon "arrow forward" at bounding box center [1149, 593] width 16 height 13
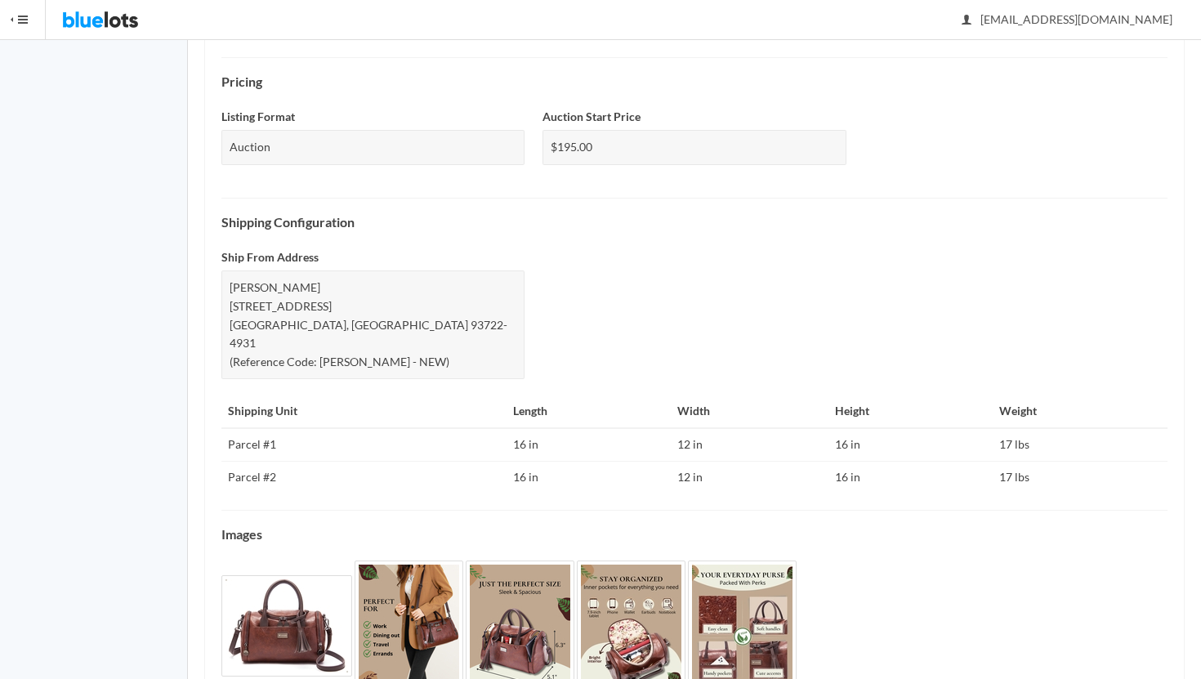
scroll to position [597, 0]
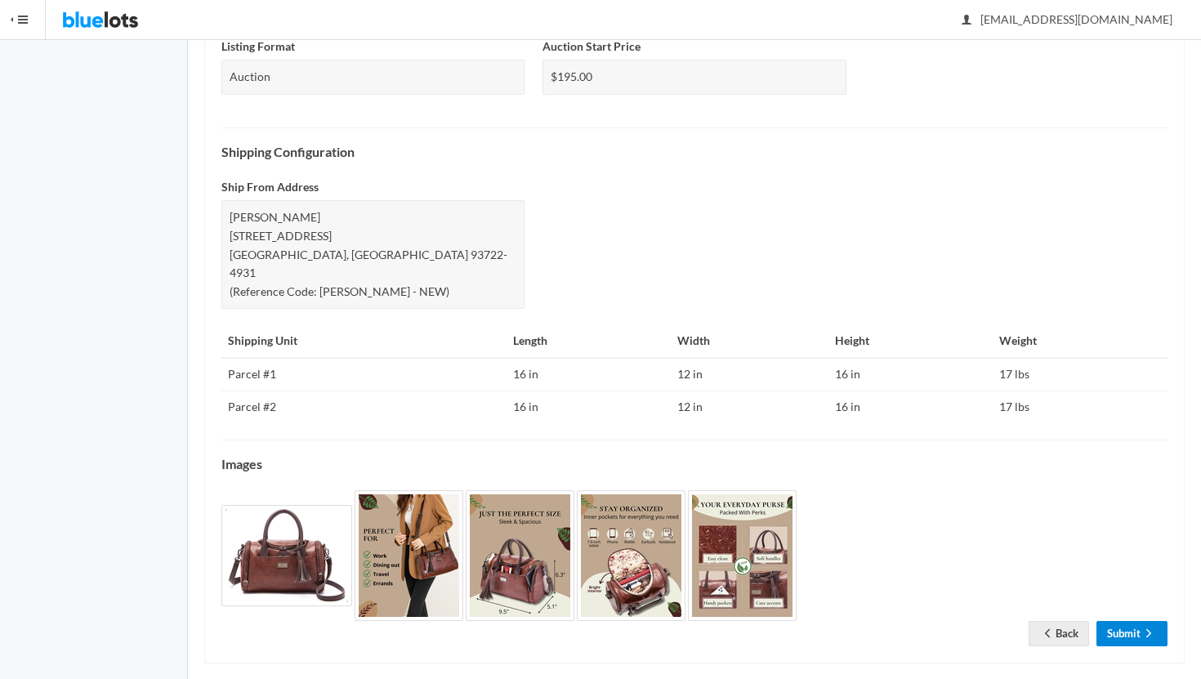
click at [1130, 621] on link "Submit" at bounding box center [1132, 633] width 71 height 25
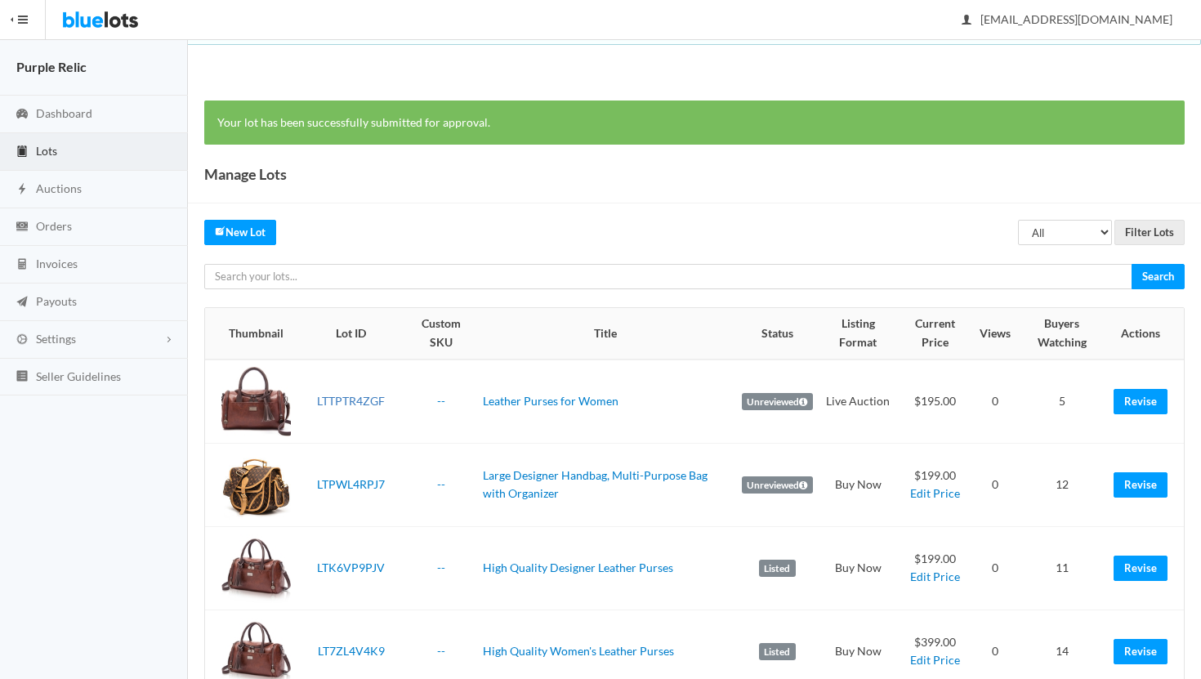
click at [364, 398] on link "LTTPTR4ZGF" at bounding box center [351, 401] width 68 height 14
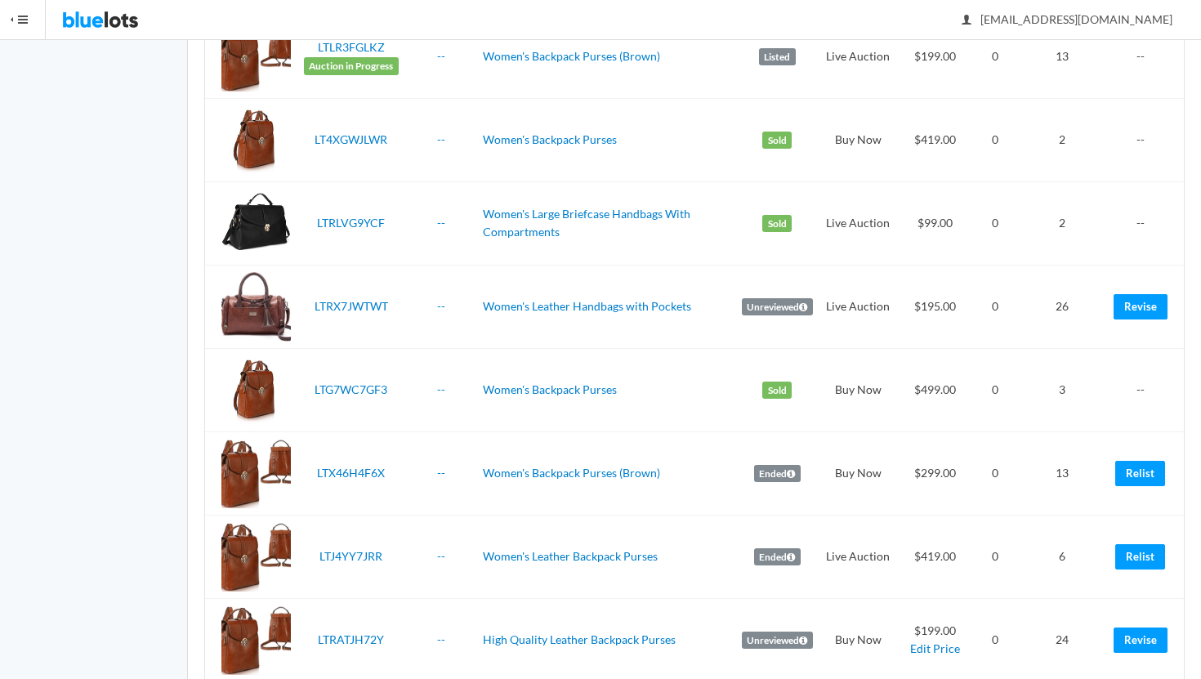
scroll to position [2701, 0]
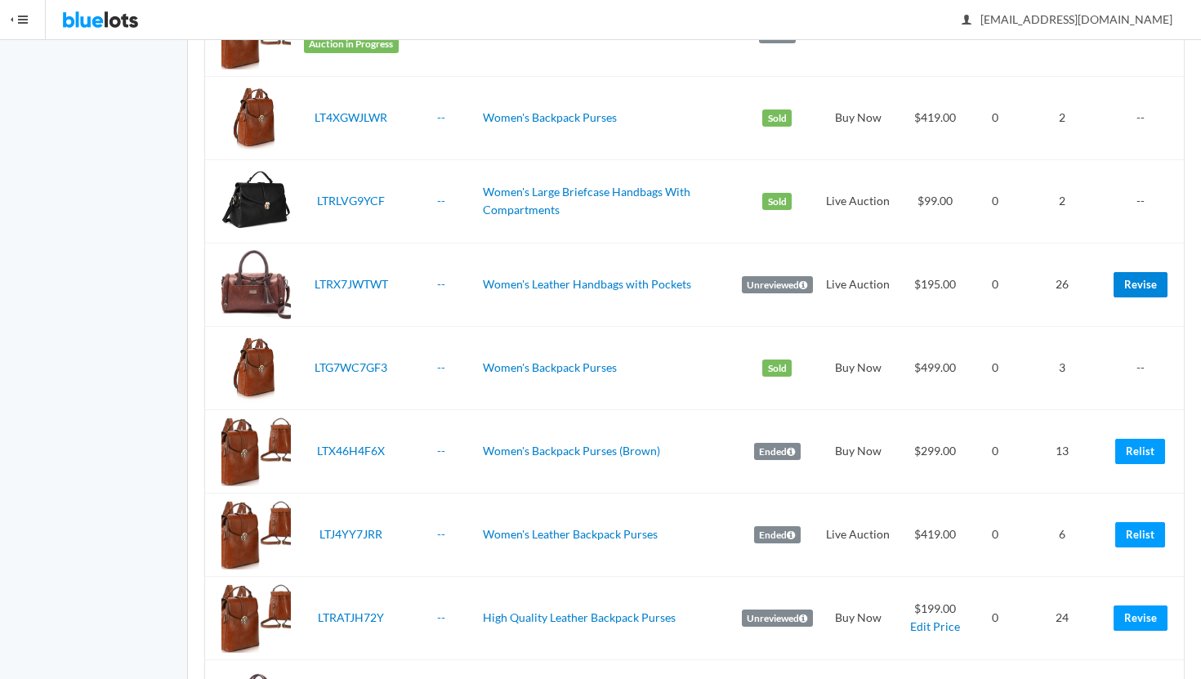
click at [1139, 282] on link "Revise" at bounding box center [1141, 284] width 54 height 25
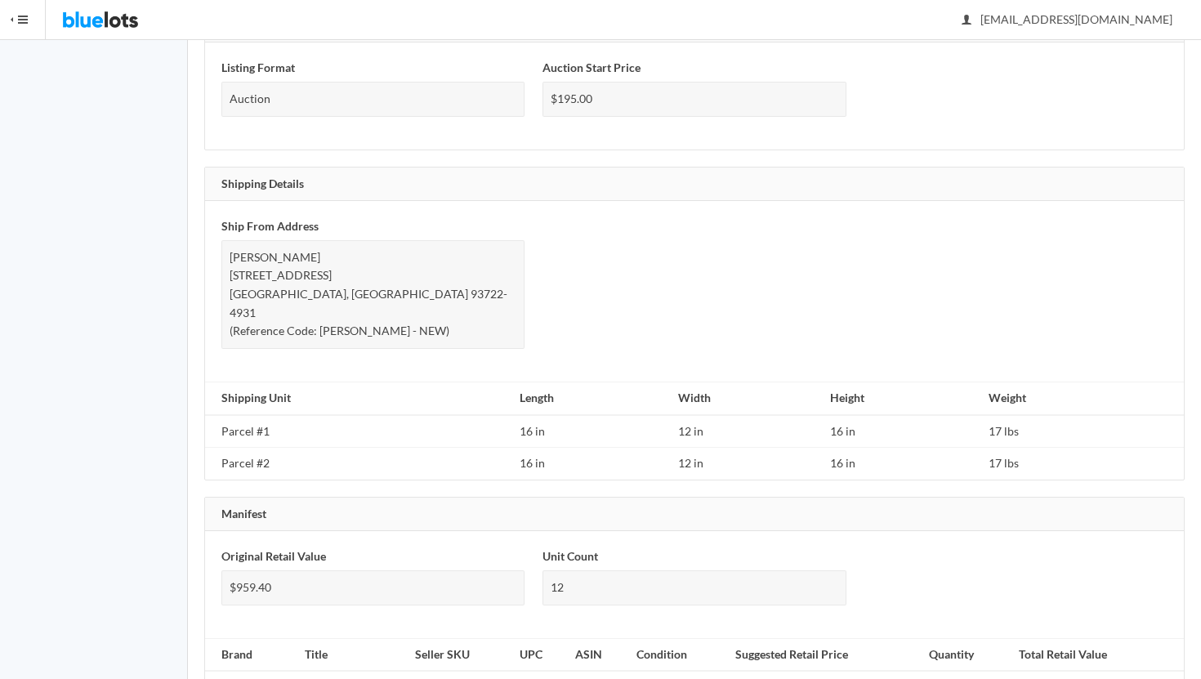
scroll to position [1089, 0]
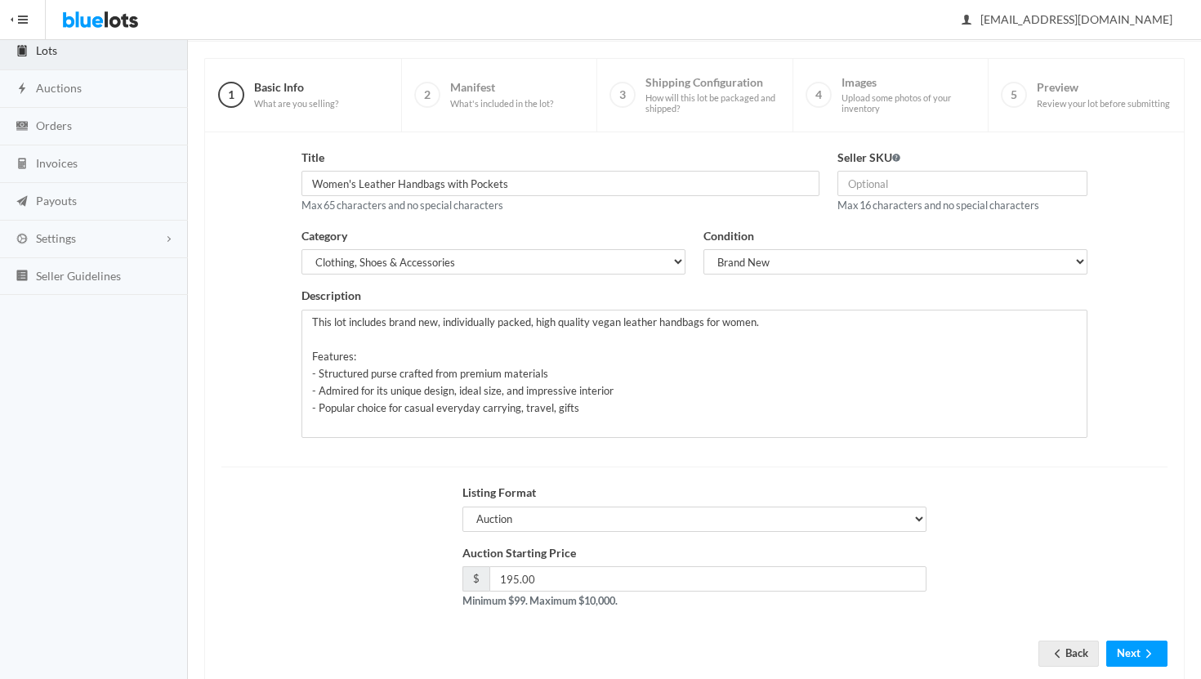
scroll to position [139, 0]
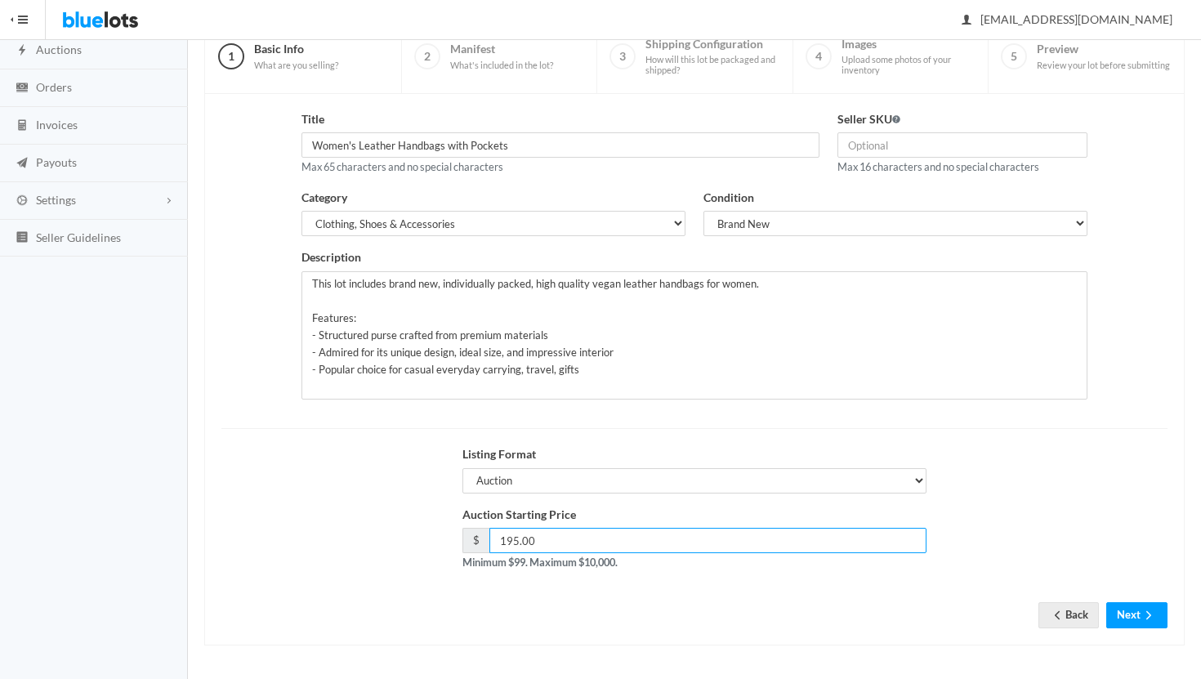
click at [514, 539] on input "195.00" at bounding box center [708, 540] width 437 height 25
type input "99.00"
click at [1140, 612] on button "Next" at bounding box center [1137, 614] width 61 height 25
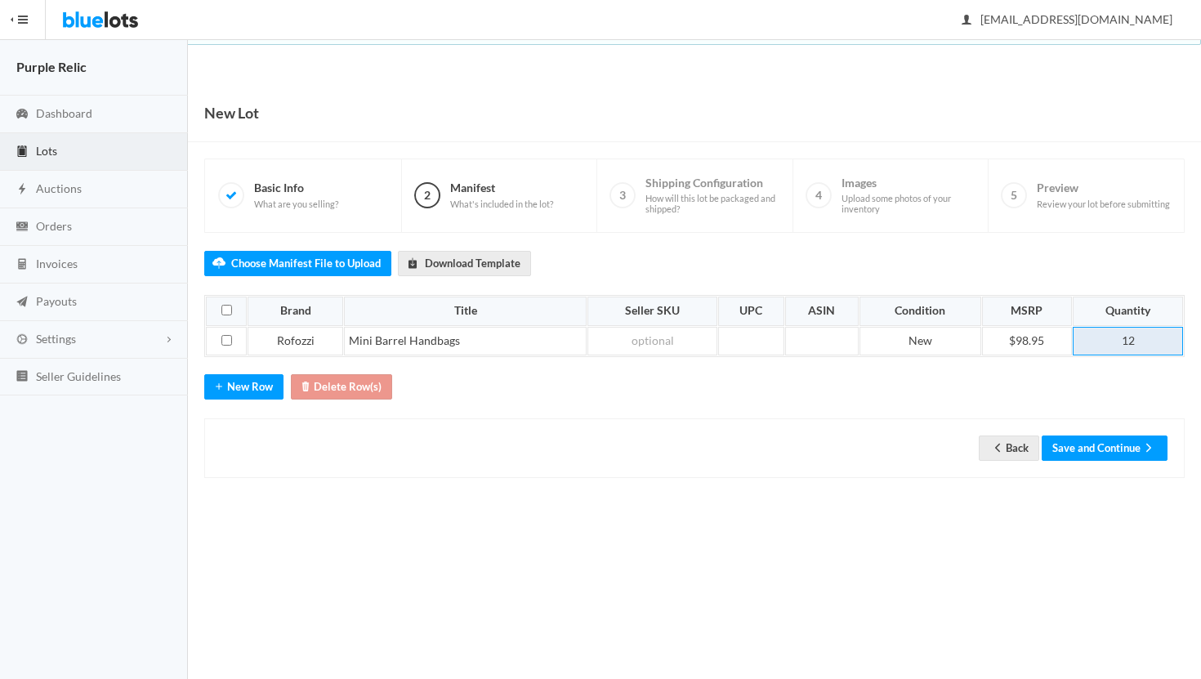
click at [1141, 342] on td "12" at bounding box center [1128, 341] width 110 height 29
click at [1142, 449] on icon "arrow forward" at bounding box center [1149, 447] width 16 height 13
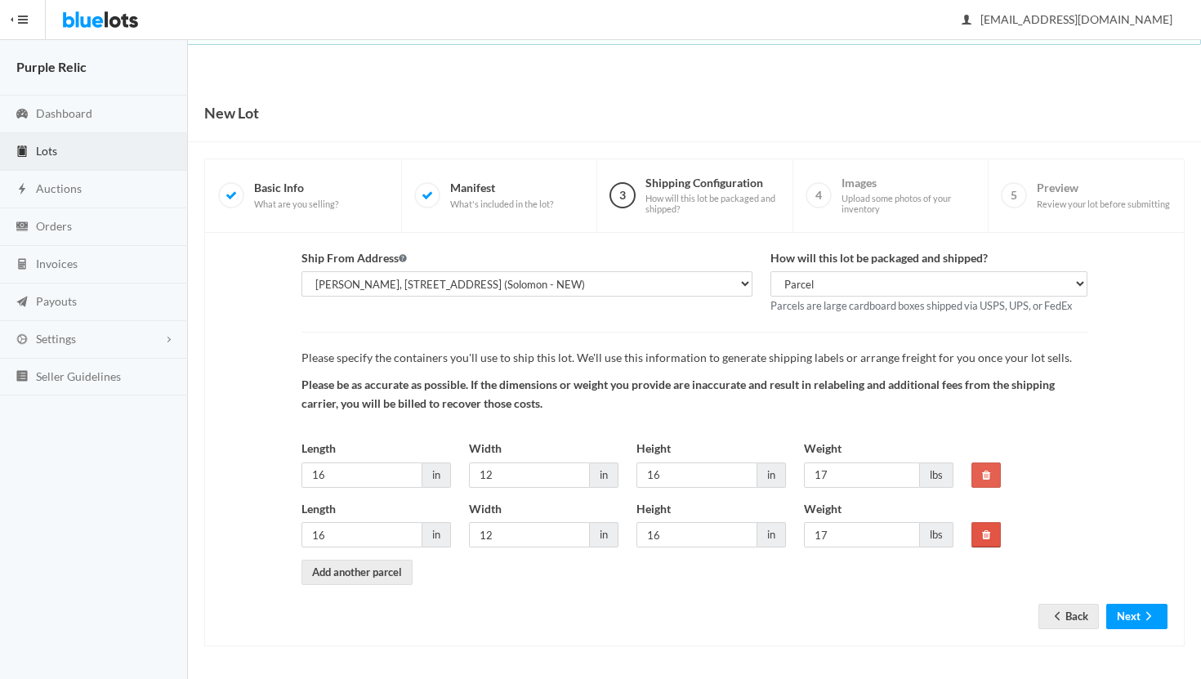
click at [986, 535] on icon at bounding box center [986, 535] width 8 height 11
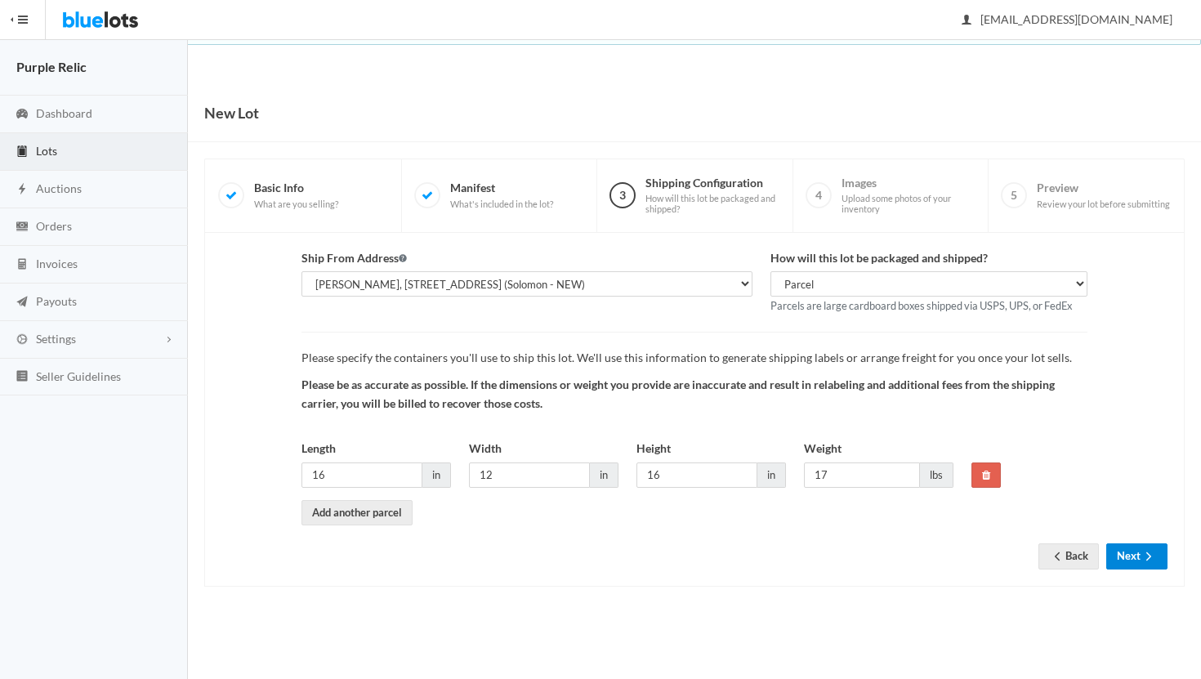
click at [1143, 550] on icon "arrow forward" at bounding box center [1149, 556] width 16 height 13
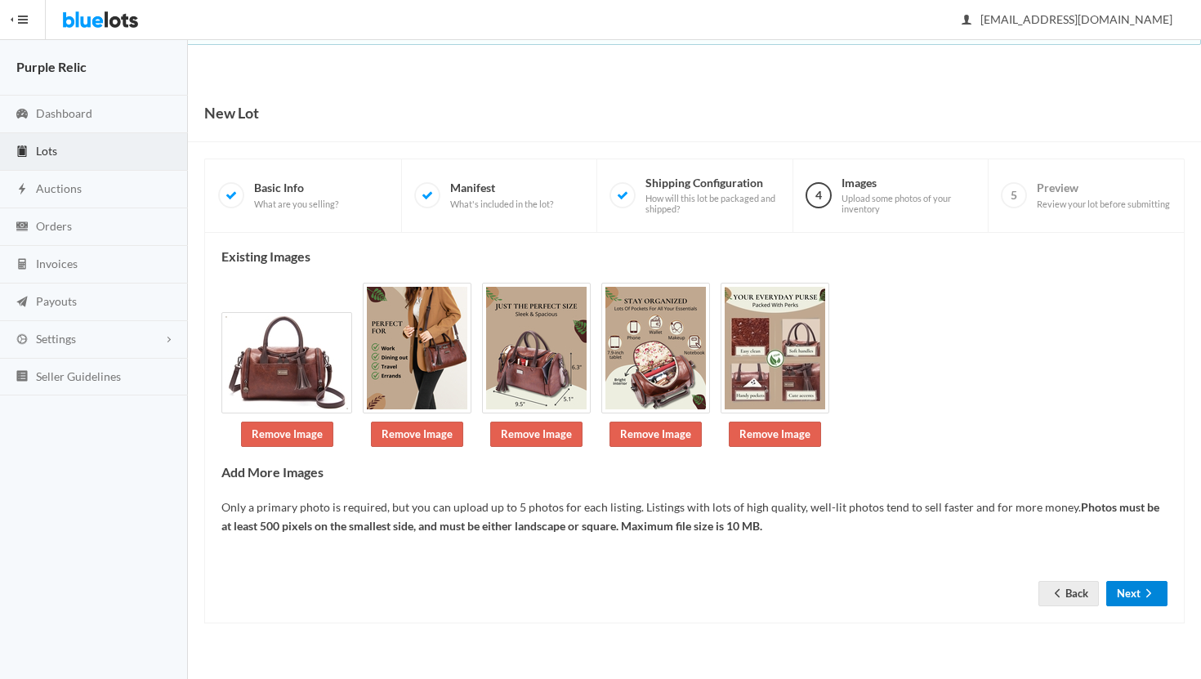
click at [1133, 592] on button "Next" at bounding box center [1137, 593] width 61 height 25
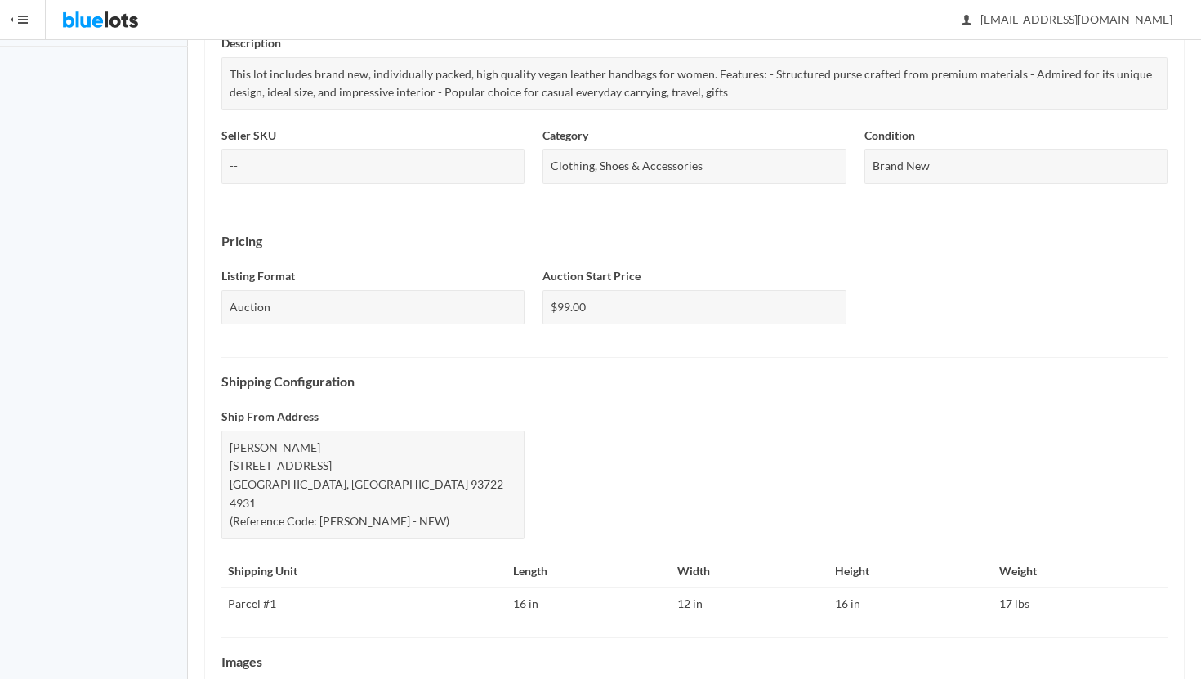
scroll to position [547, 0]
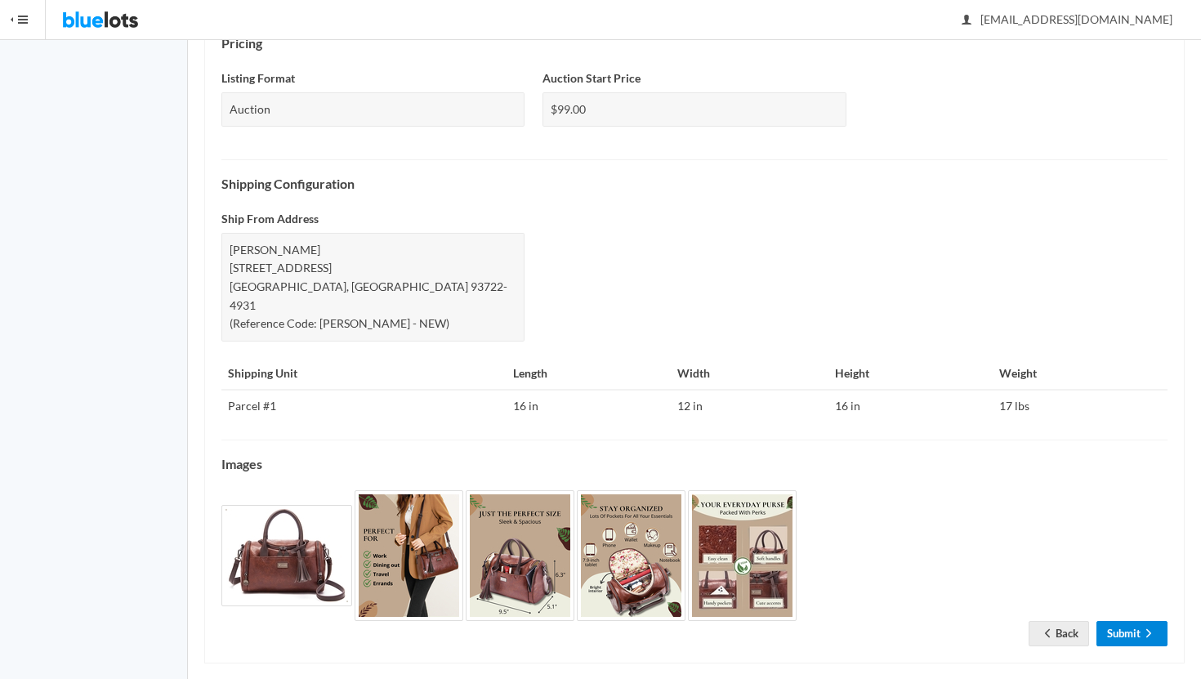
click at [1131, 621] on link "Submit" at bounding box center [1132, 633] width 71 height 25
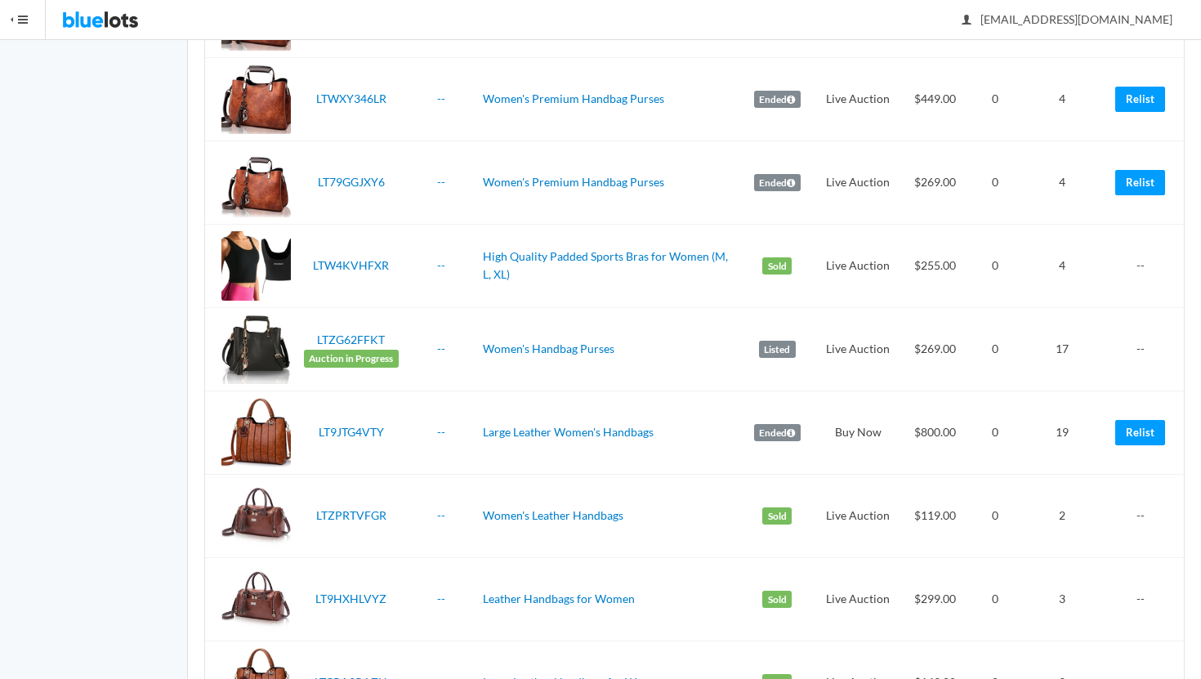
scroll to position [728, 0]
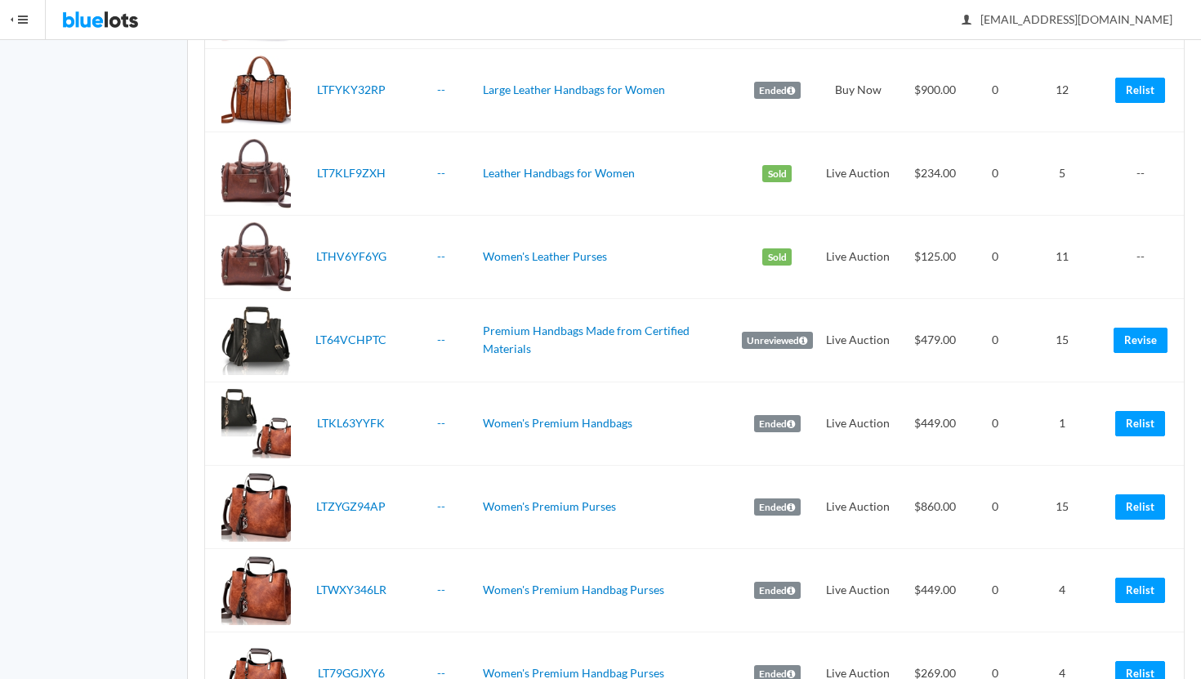
click at [755, 285] on td "Sold" at bounding box center [777, 256] width 84 height 83
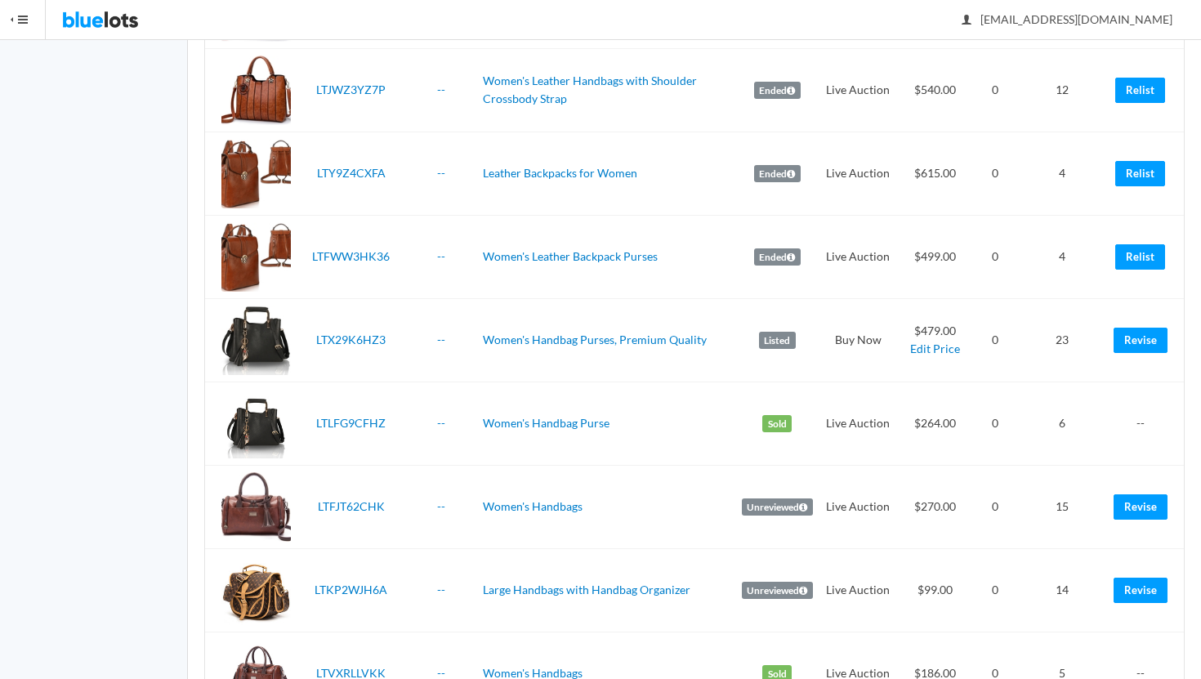
click at [675, 359] on td "Women's Handbag Purses, Premium Quality" at bounding box center [605, 339] width 258 height 83
click at [939, 349] on link "Edit Price" at bounding box center [935, 349] width 50 height 14
type input "LTX29K6HZ3"
type input "Women's Handbag Purses, Premium Quality"
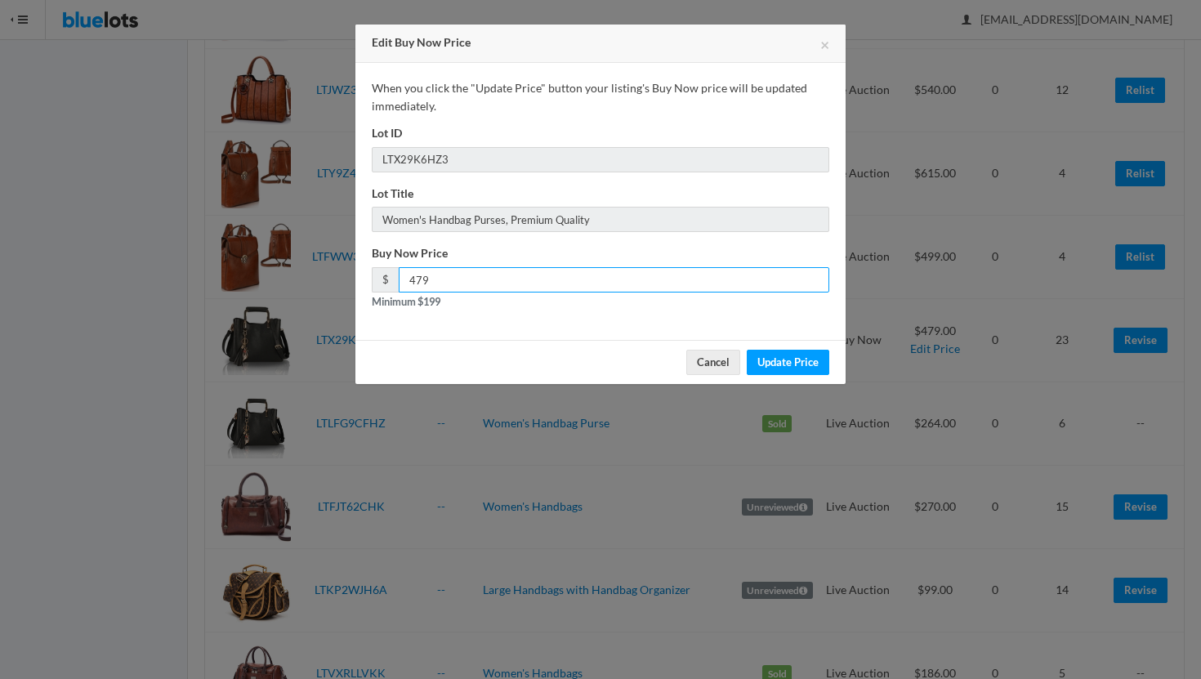
click at [448, 275] on input "479" at bounding box center [614, 279] width 431 height 25
type input "399"
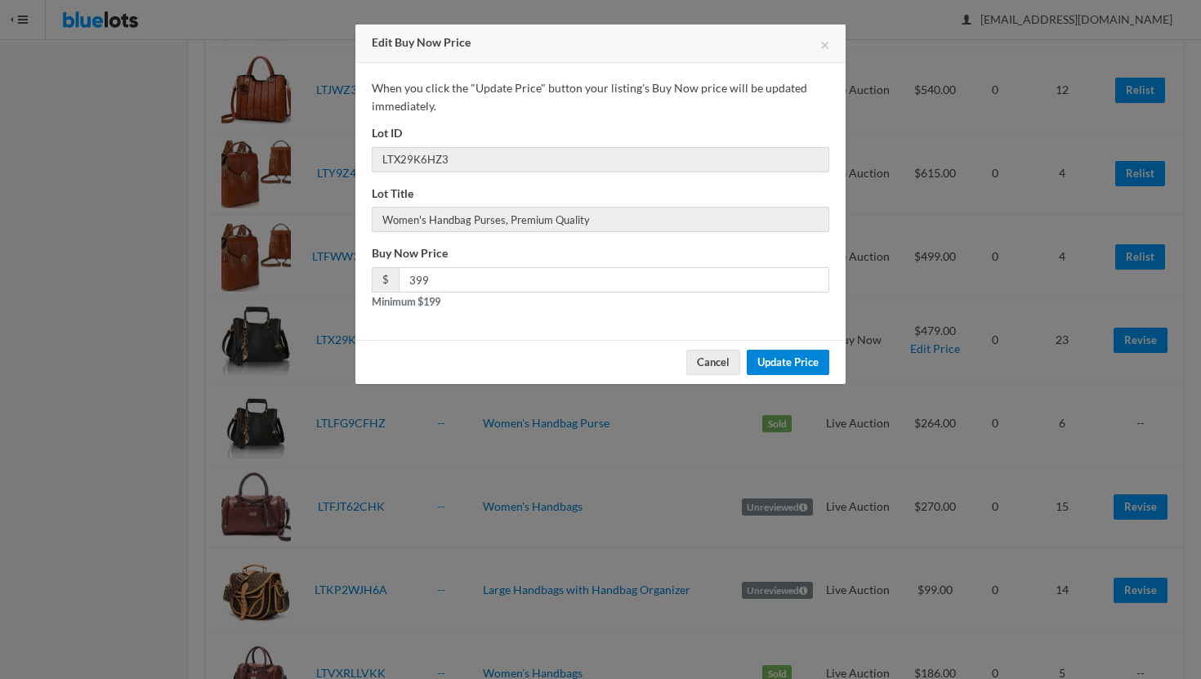
click at [807, 362] on input "Update Price" at bounding box center [788, 362] width 83 height 25
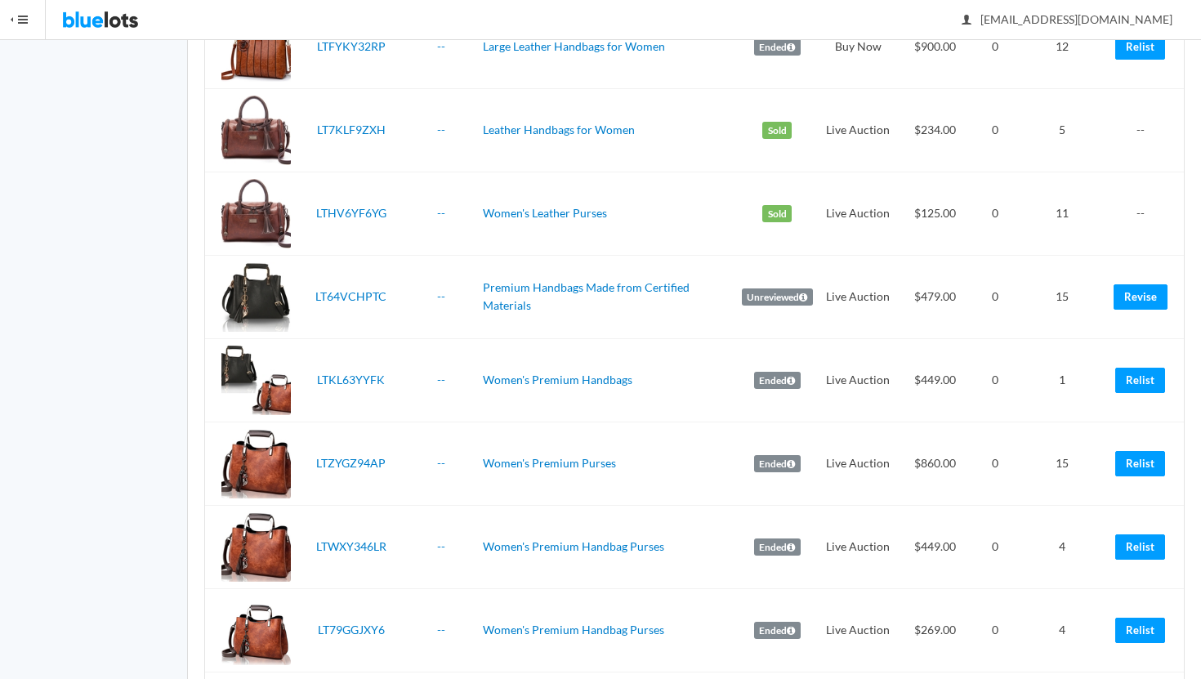
scroll to position [786, 0]
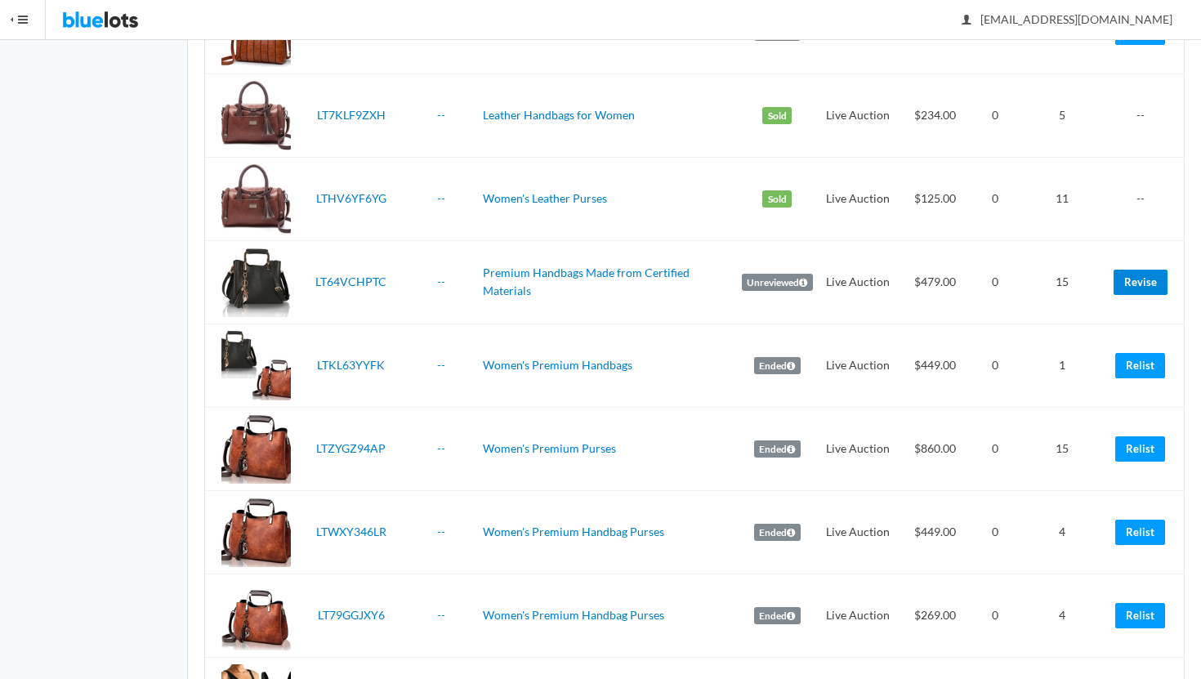
click at [1142, 286] on link "Revise" at bounding box center [1141, 282] width 54 height 25
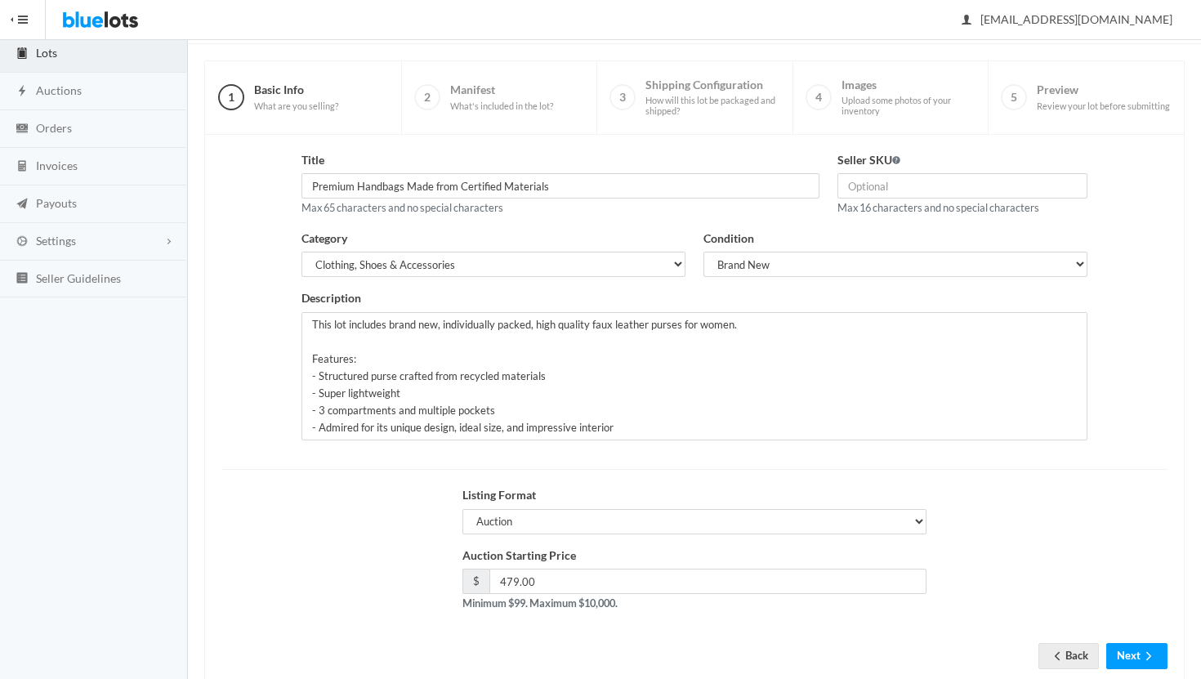
scroll to position [139, 0]
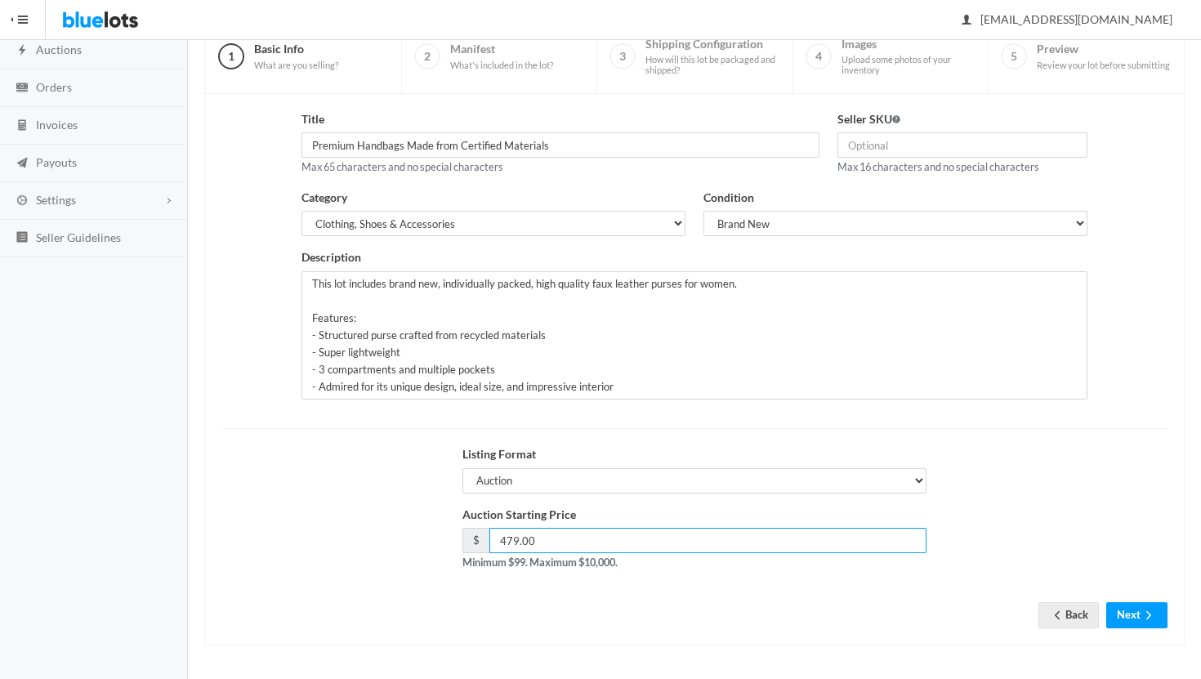
click at [511, 539] on input "479.00" at bounding box center [708, 540] width 437 height 25
type input "399.00"
click at [1128, 615] on button "Next" at bounding box center [1137, 614] width 61 height 25
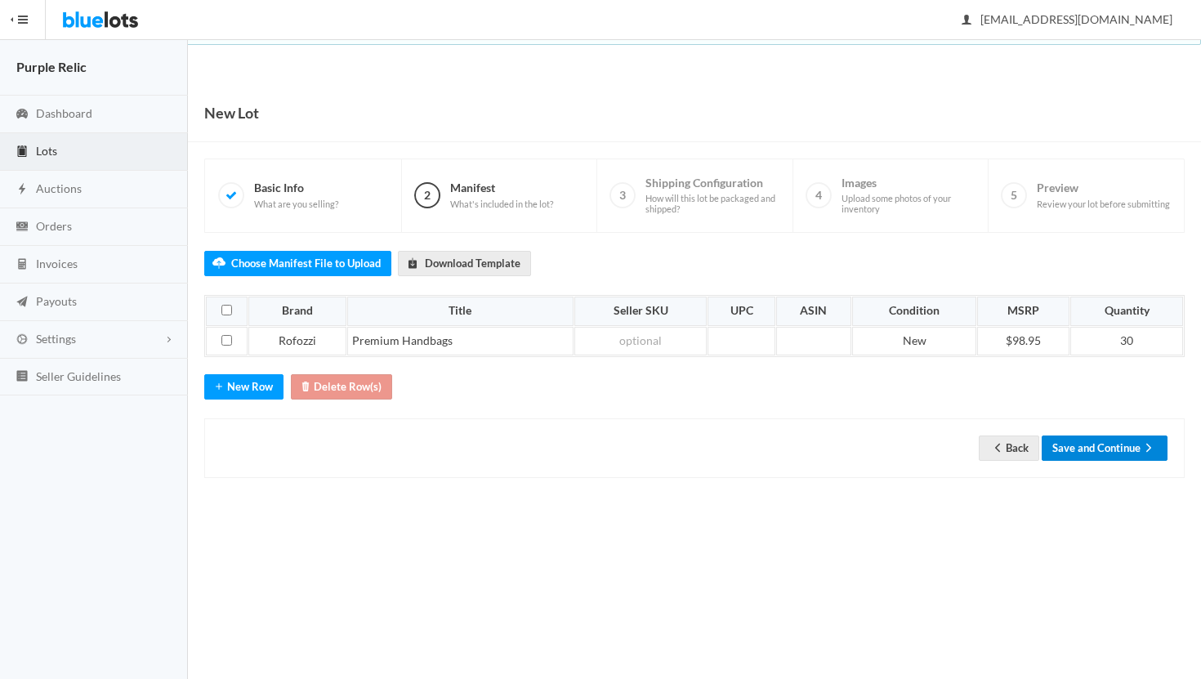
click at [1117, 452] on button "Save and Continue" at bounding box center [1105, 448] width 126 height 25
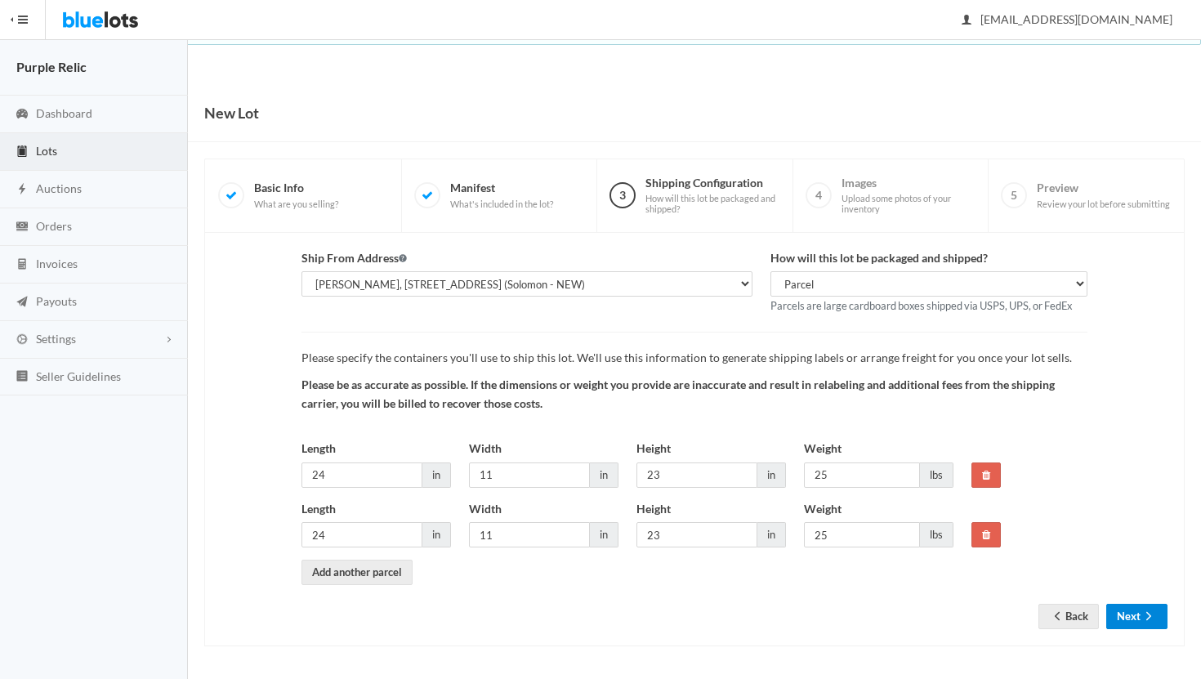
click at [1131, 607] on button "Next" at bounding box center [1137, 616] width 61 height 25
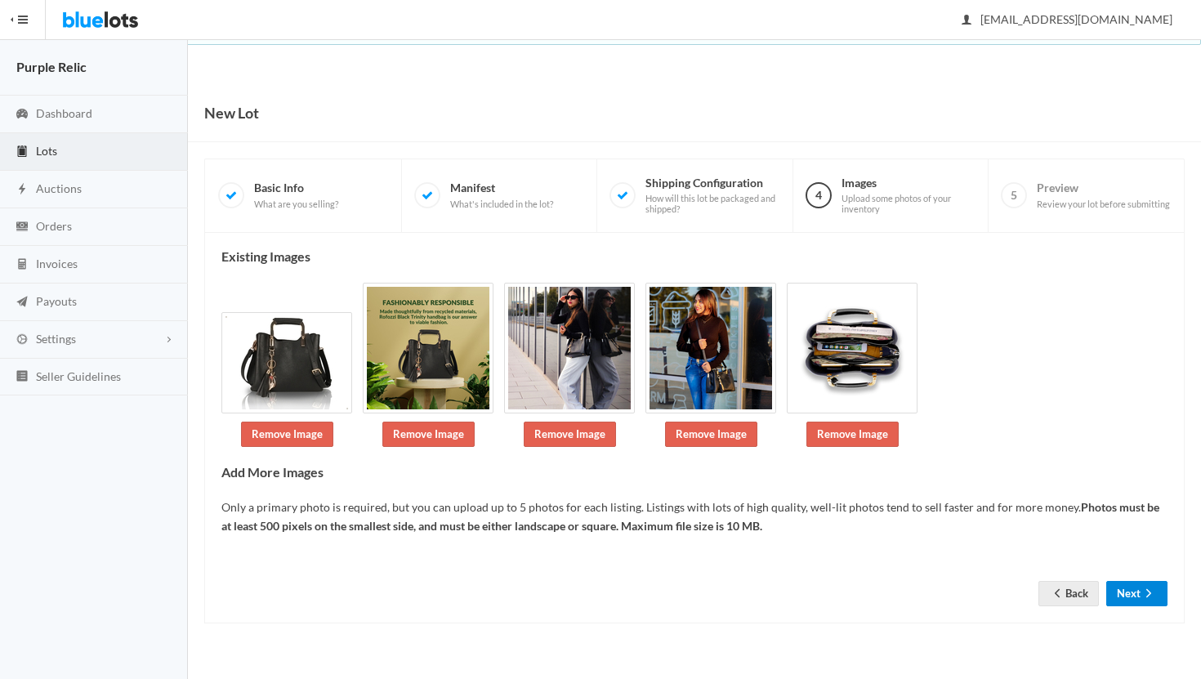
click at [1137, 592] on button "Next" at bounding box center [1137, 593] width 61 height 25
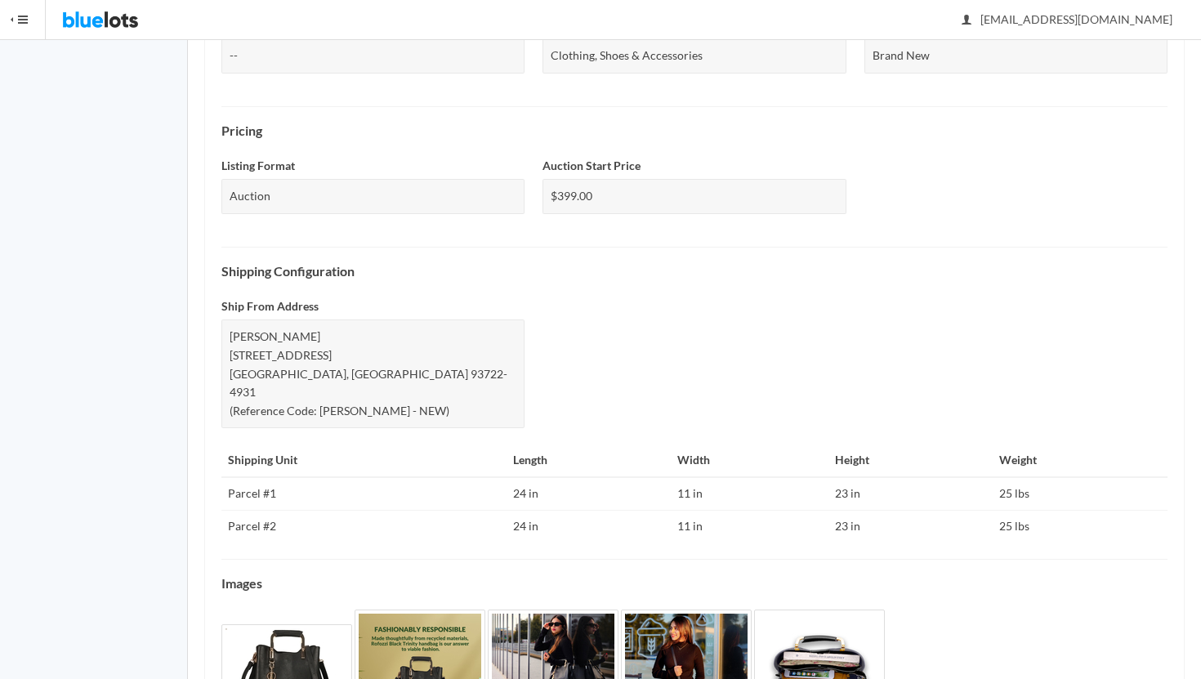
scroll to position [597, 0]
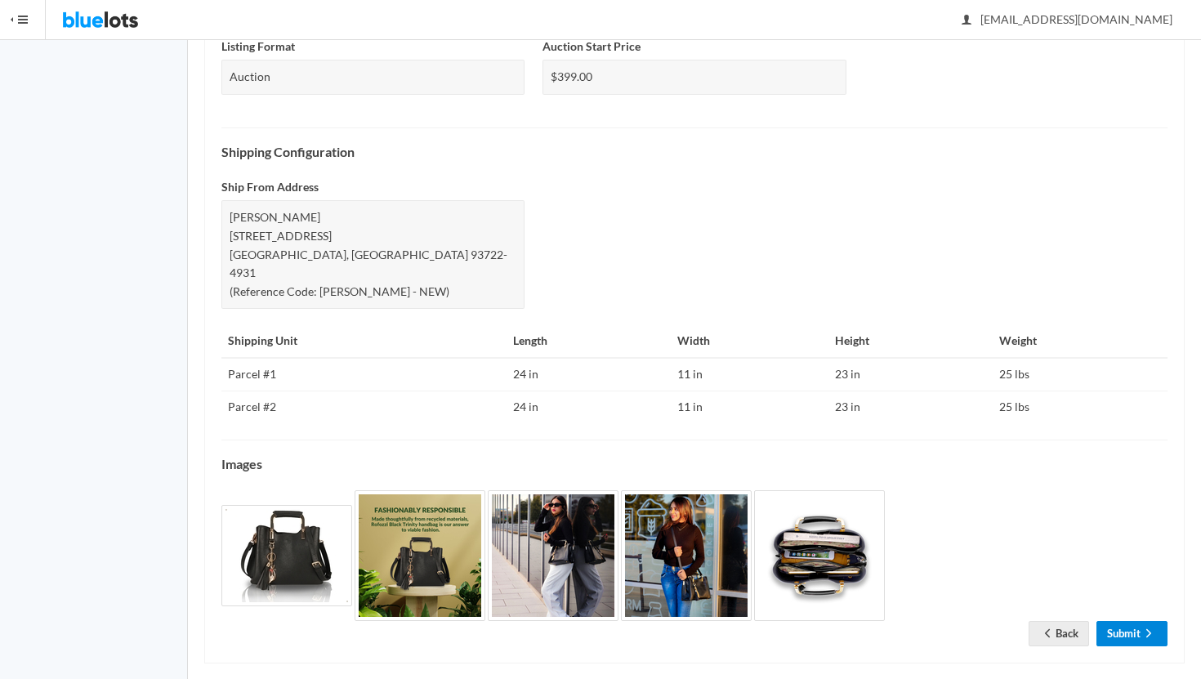
click at [1129, 621] on link "Submit" at bounding box center [1132, 633] width 71 height 25
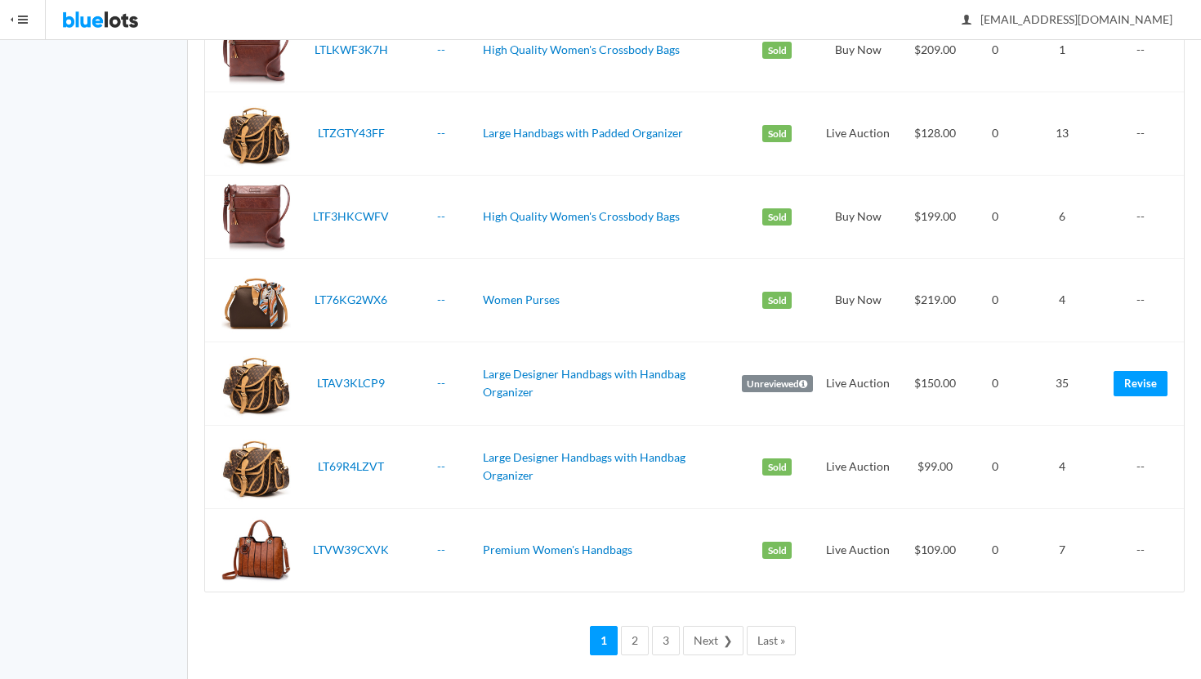
scroll to position [3937, 0]
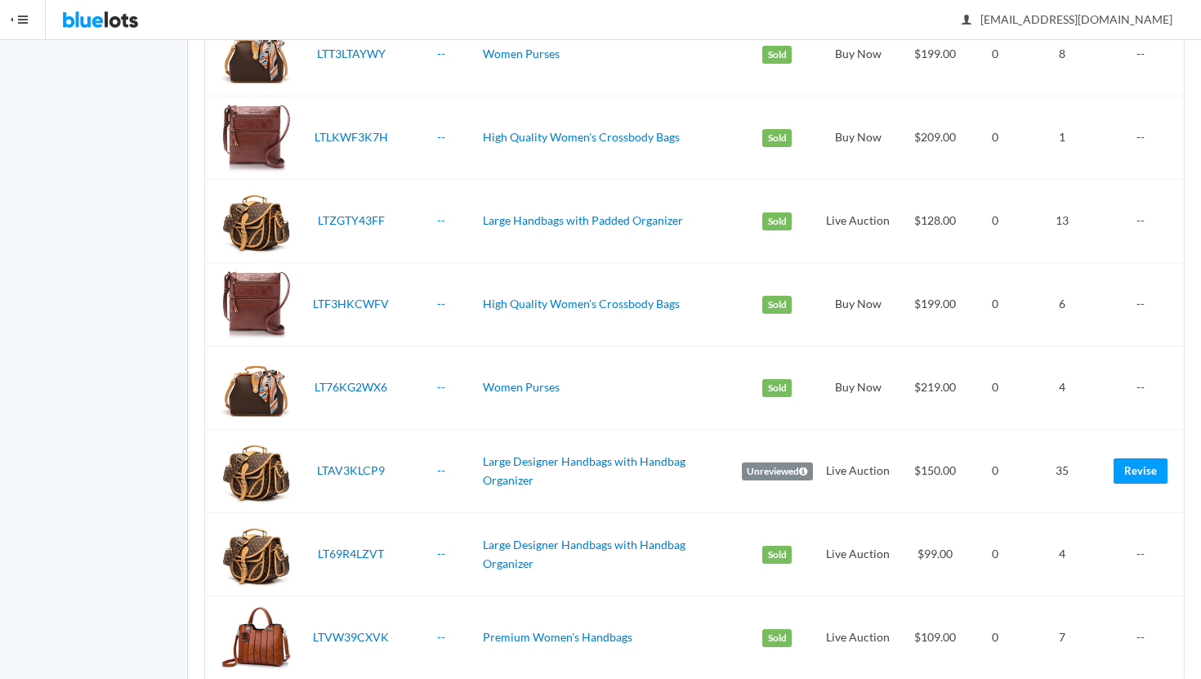
scroll to position [3889, 0]
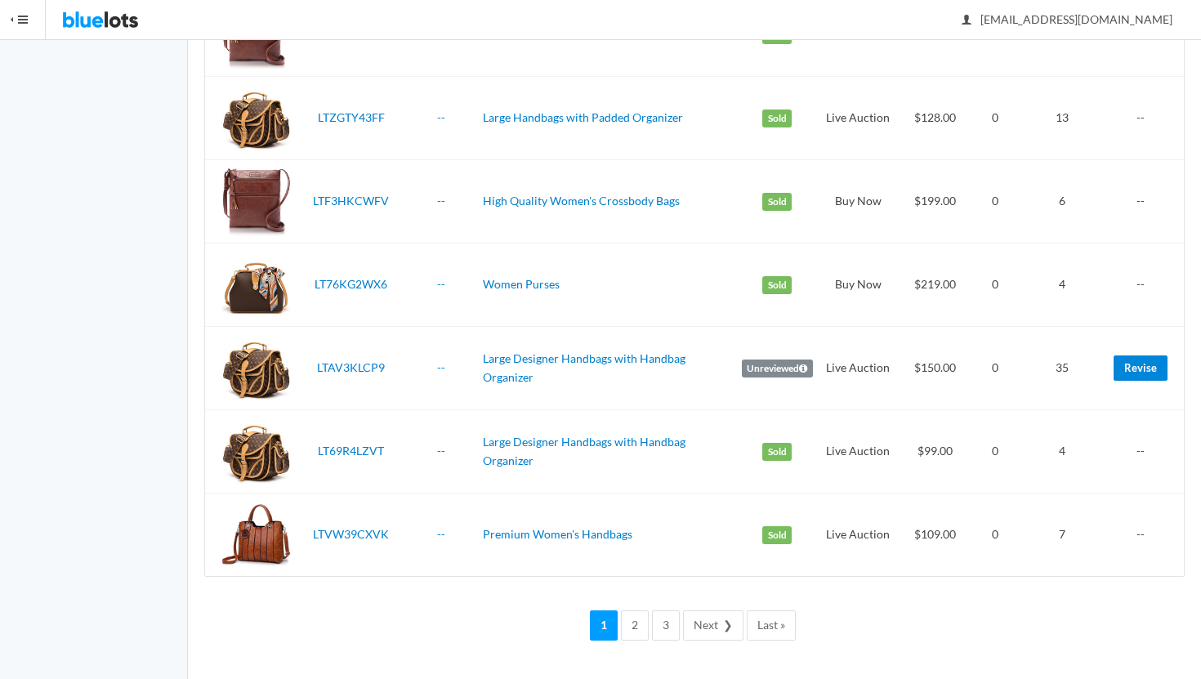
click at [1147, 366] on link "Revise" at bounding box center [1141, 367] width 54 height 25
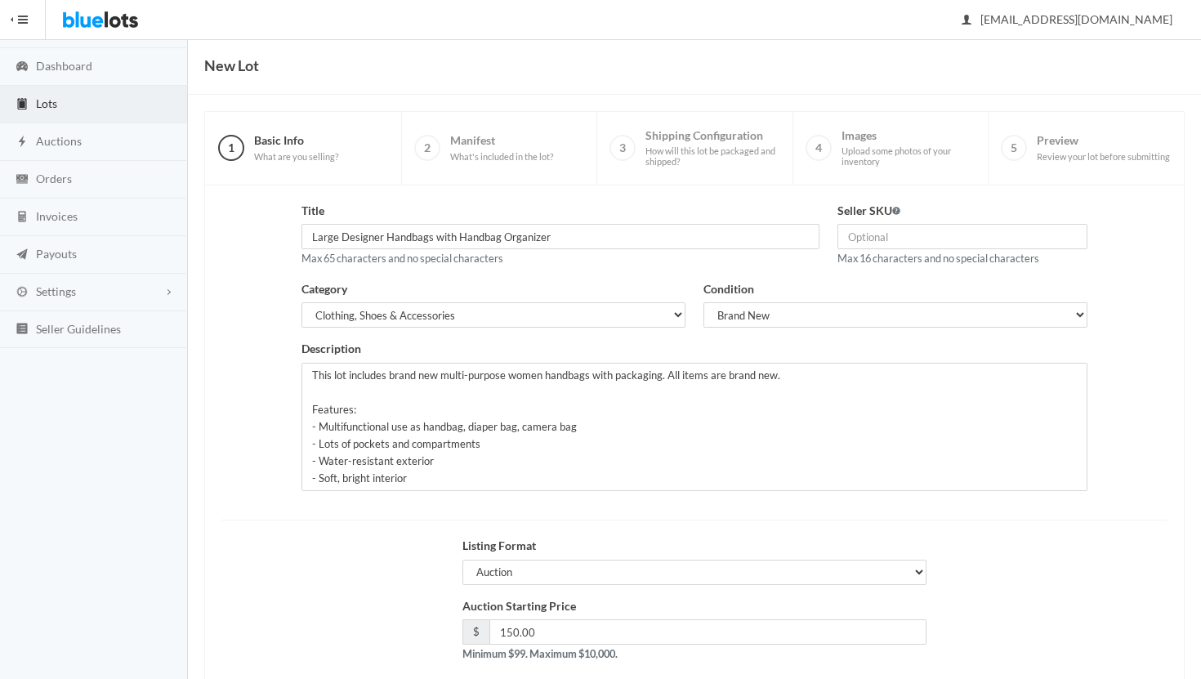
scroll to position [139, 0]
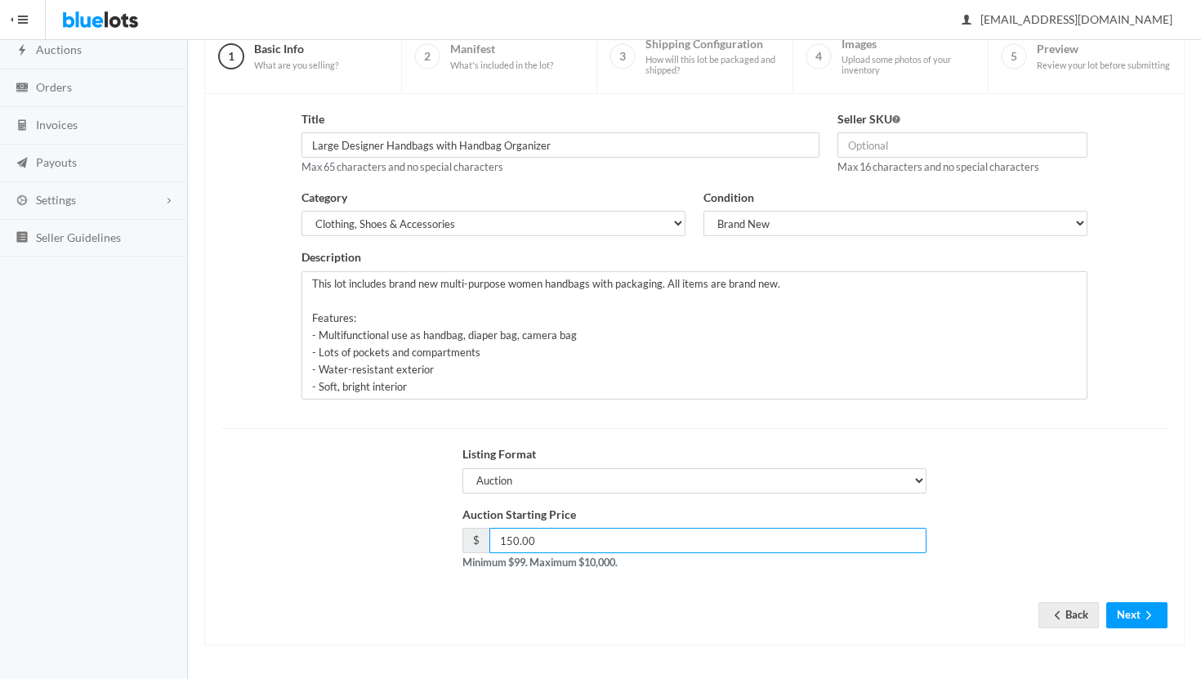
drag, startPoint x: 517, startPoint y: 540, endPoint x: 467, endPoint y: 540, distance: 50.7
click at [467, 540] on div "$ 150.00" at bounding box center [695, 540] width 464 height 25
type input "99.00"
click at [1141, 611] on icon "arrow forward" at bounding box center [1149, 615] width 16 height 13
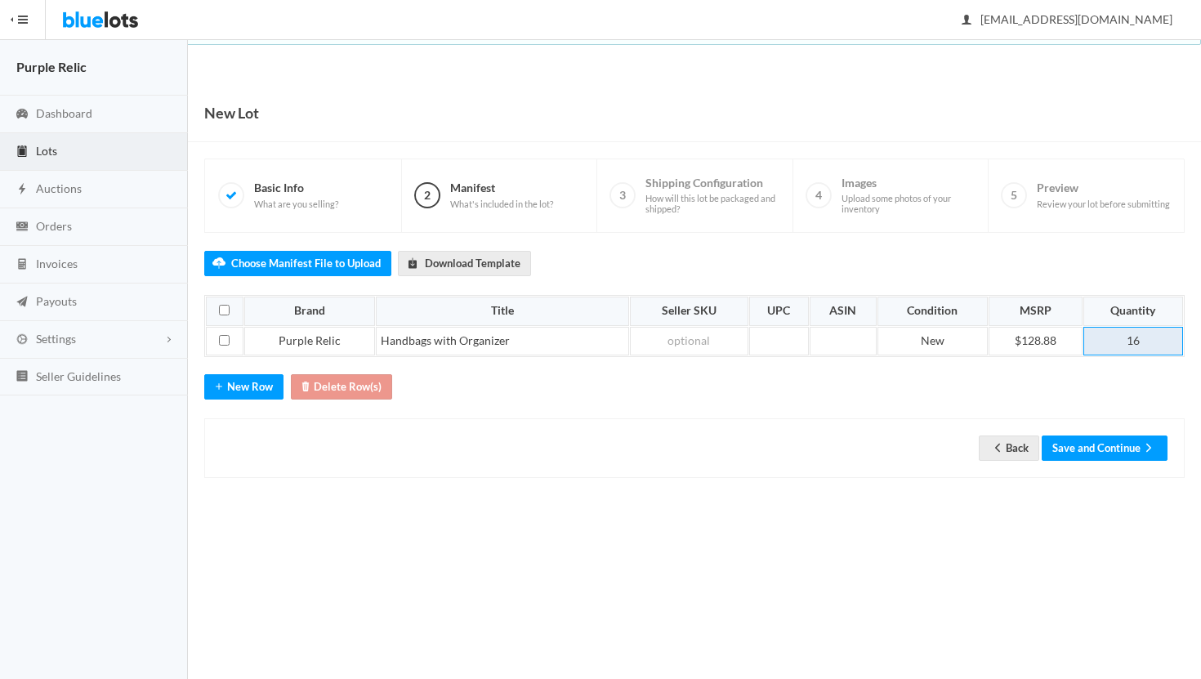
click at [1140, 345] on td "16" at bounding box center [1134, 341] width 100 height 29
click at [1114, 445] on button "Save and Continue" at bounding box center [1105, 448] width 126 height 25
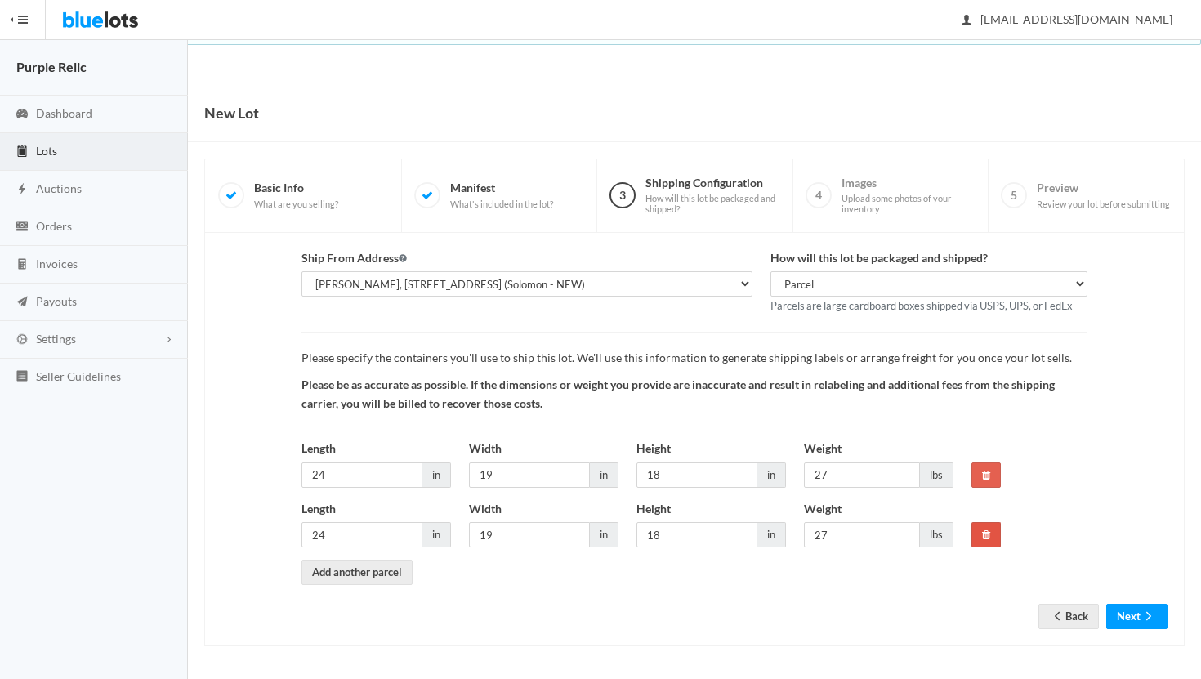
click at [986, 537] on icon at bounding box center [986, 535] width 8 height 11
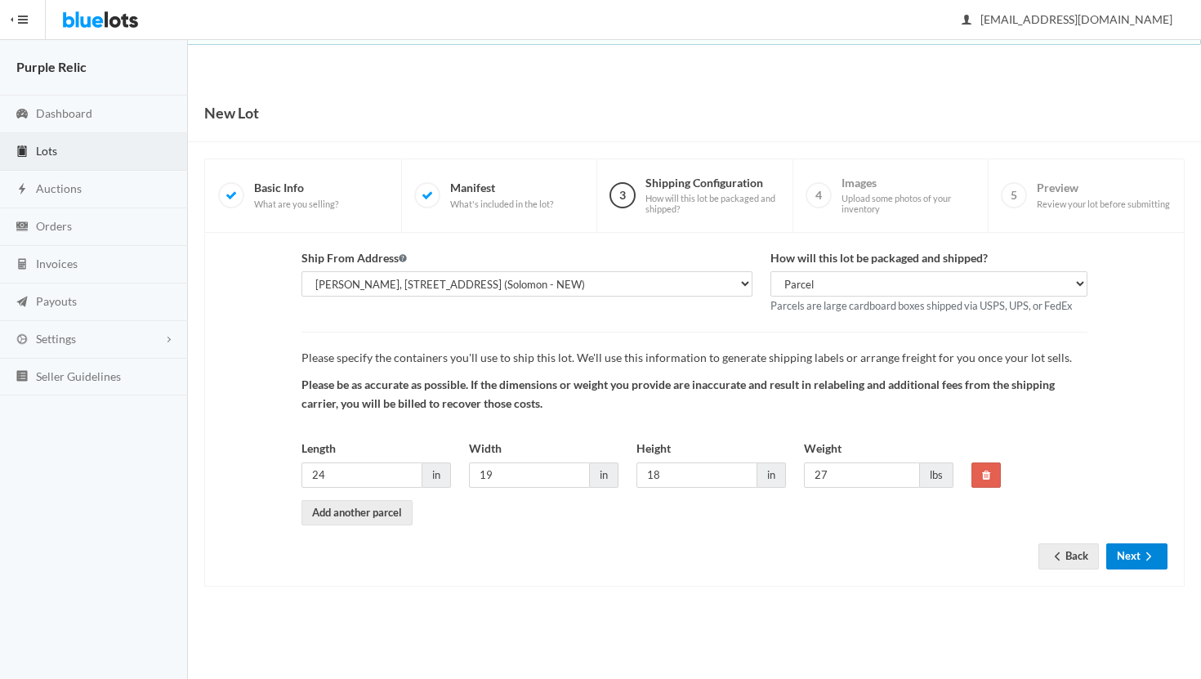
click at [1132, 554] on button "Next" at bounding box center [1137, 555] width 61 height 25
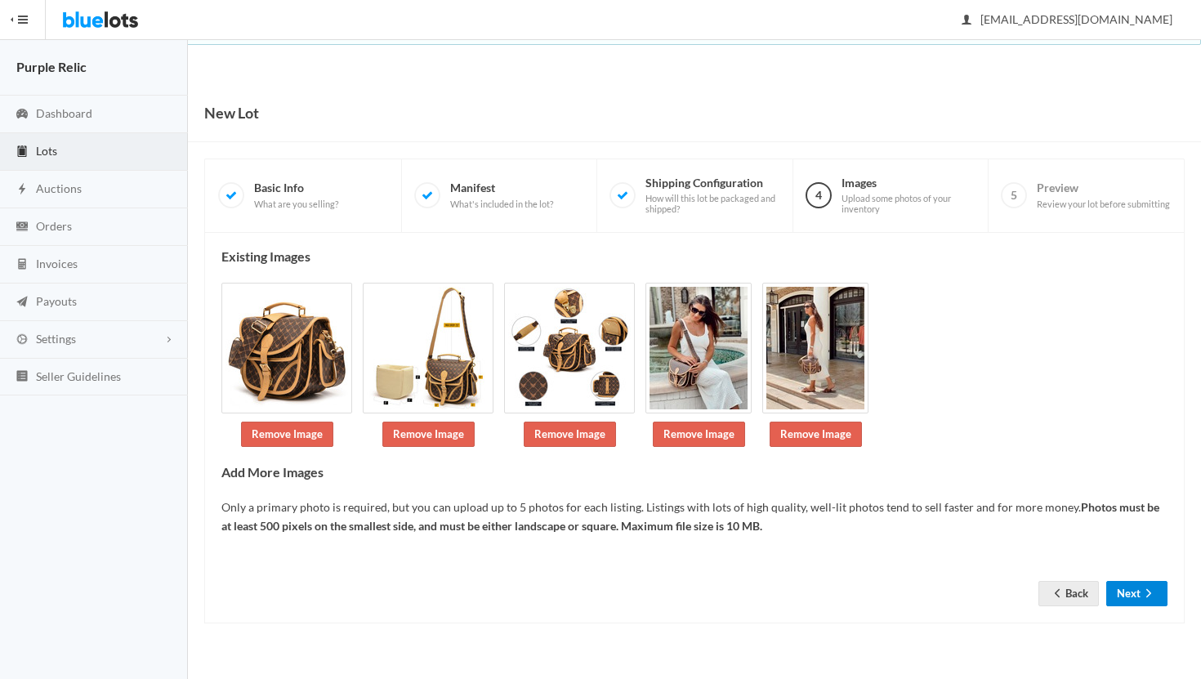
click at [1128, 596] on button "Next" at bounding box center [1137, 593] width 61 height 25
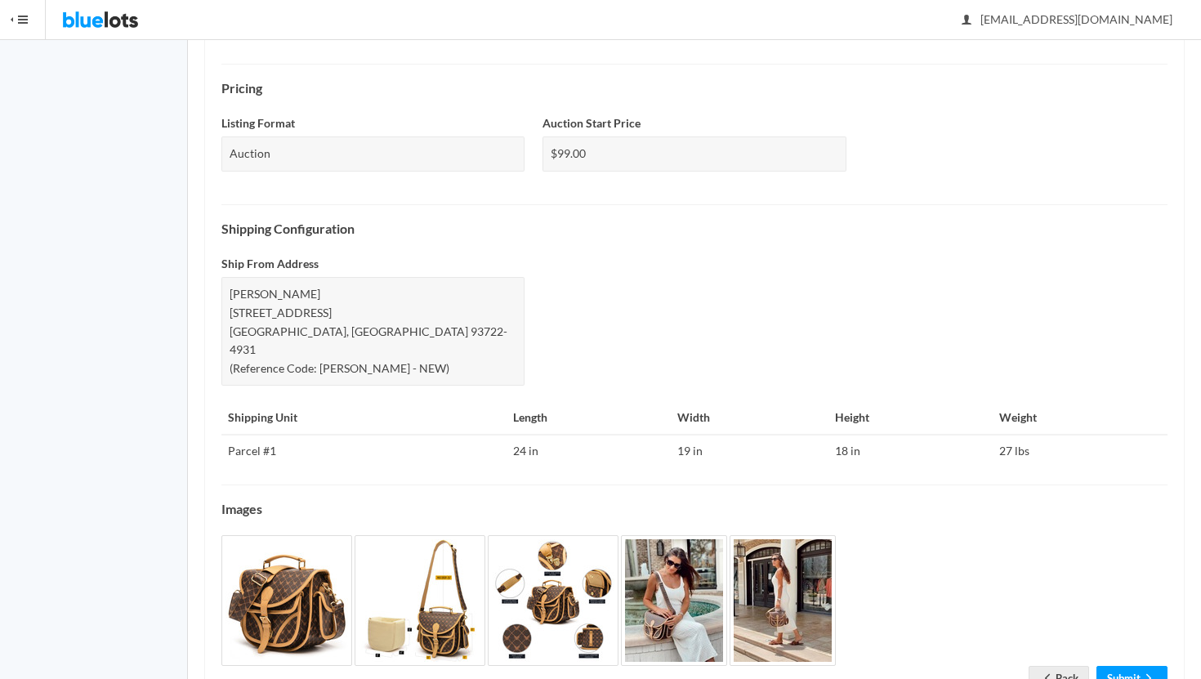
scroll to position [566, 0]
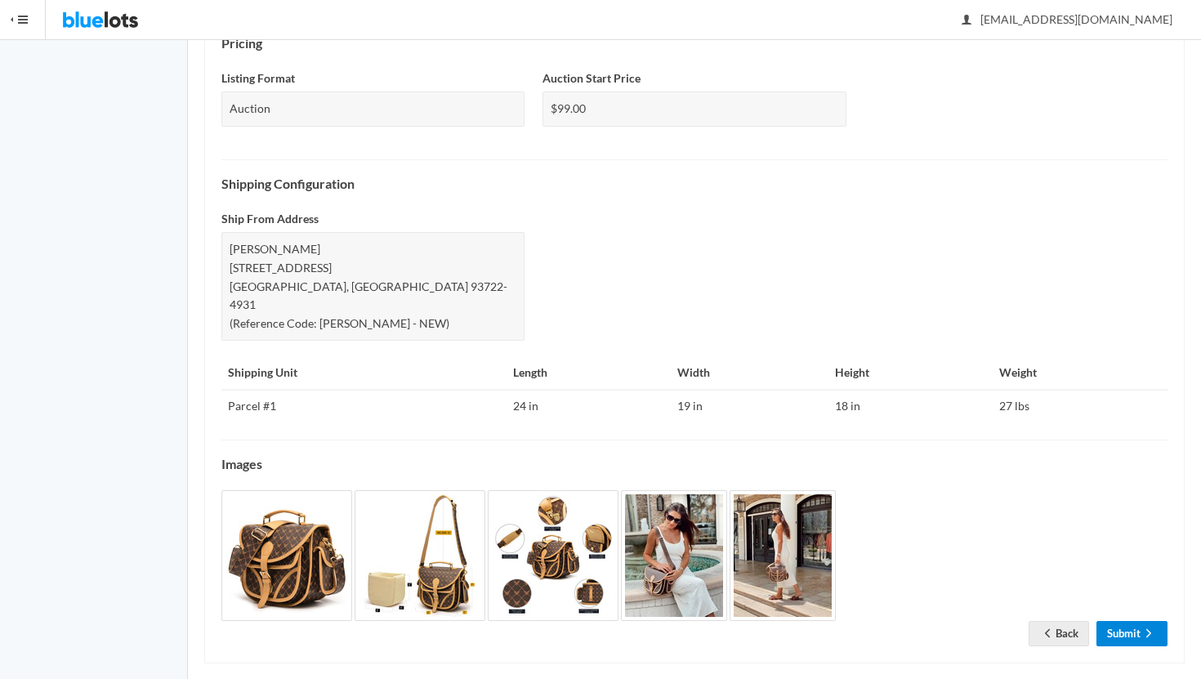
click at [1124, 621] on link "Submit" at bounding box center [1132, 633] width 71 height 25
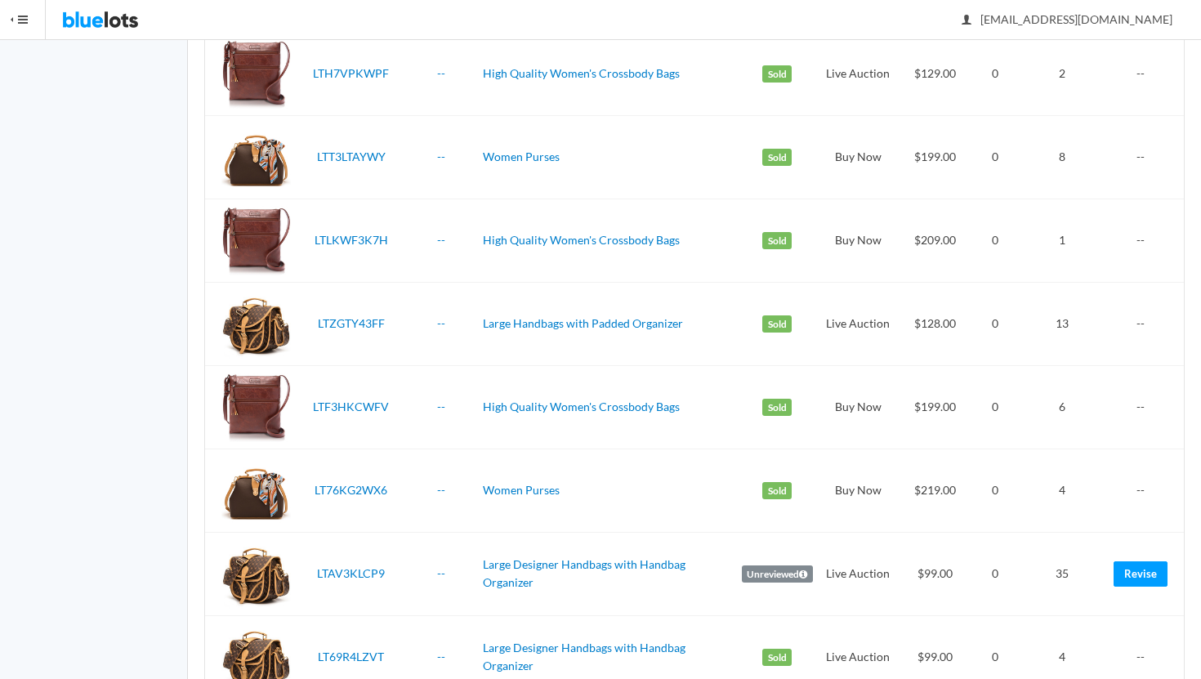
scroll to position [3950, 0]
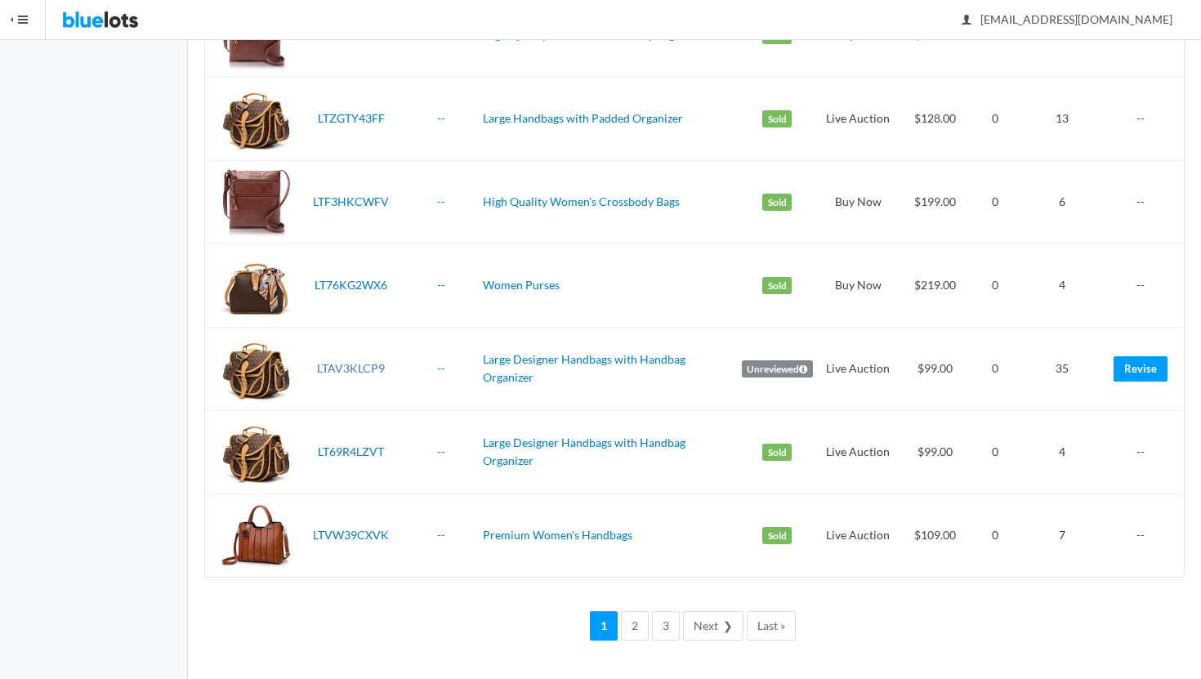
click at [377, 362] on link "LTAV3KLCP9" at bounding box center [351, 368] width 68 height 14
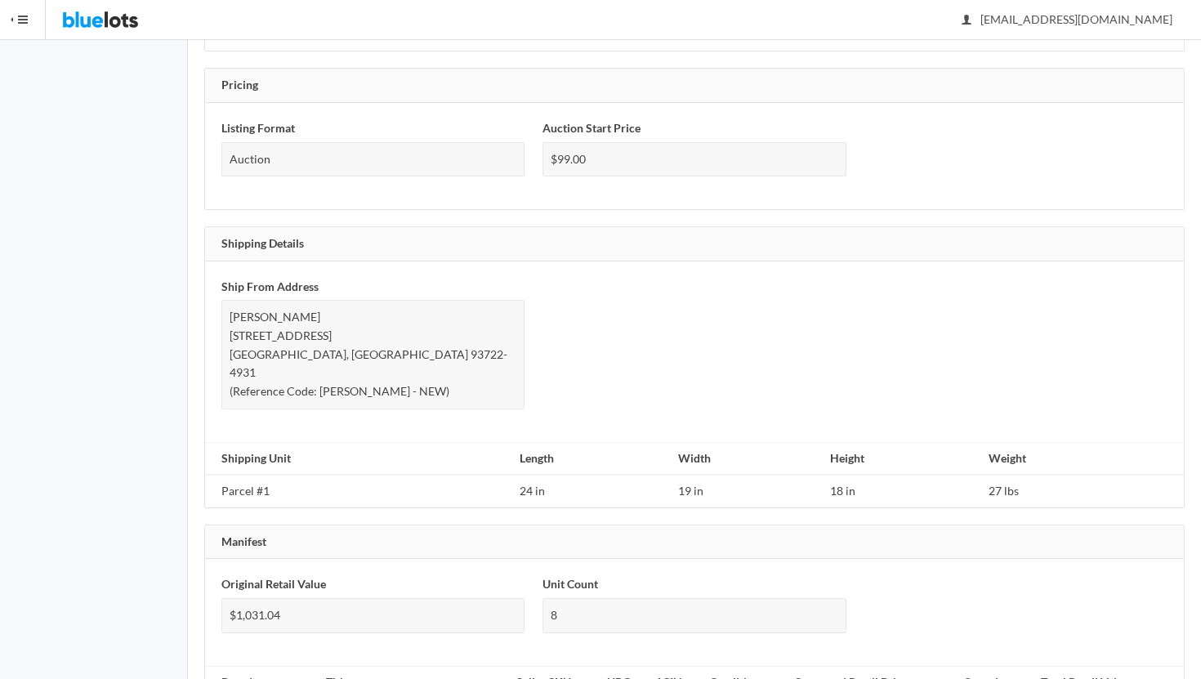
scroll to position [1075, 0]
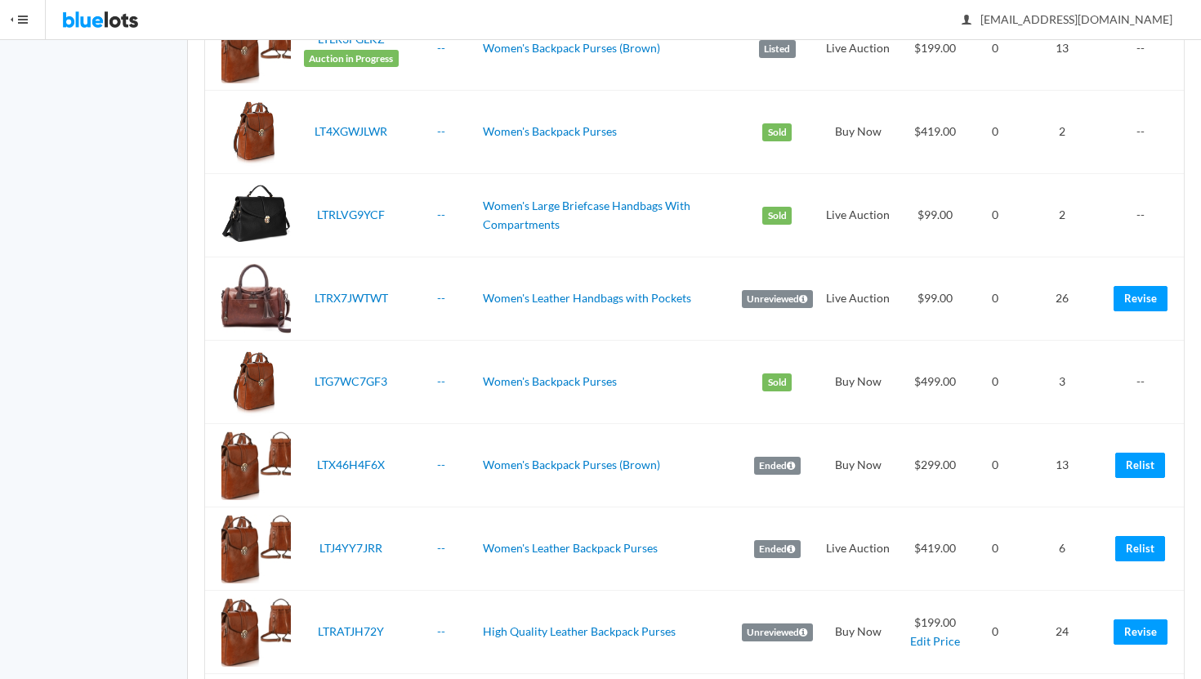
scroll to position [2654, 0]
